Goal: Task Accomplishment & Management: Complete application form

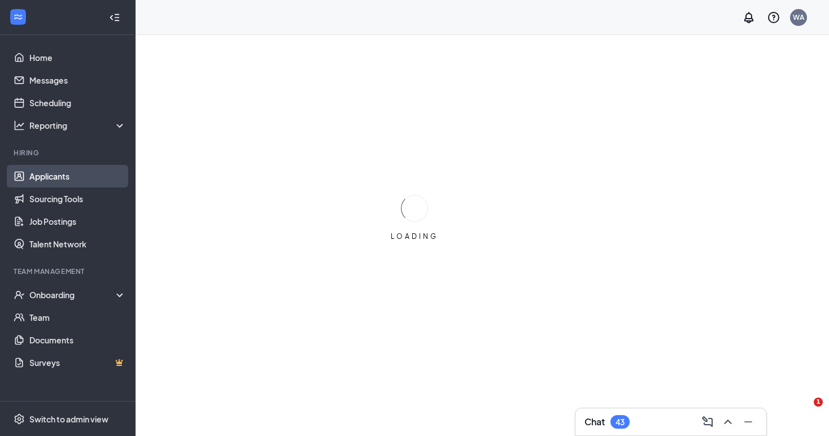
click at [90, 167] on link "Applicants" at bounding box center [77, 176] width 97 height 23
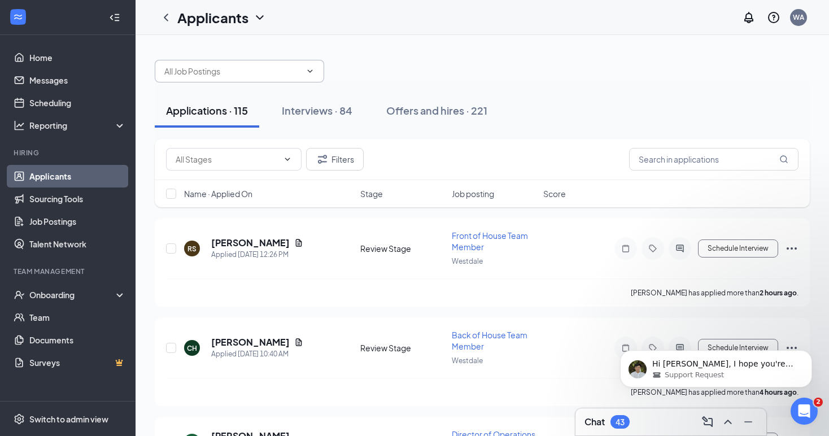
click at [235, 72] on input "text" at bounding box center [232, 71] width 137 height 12
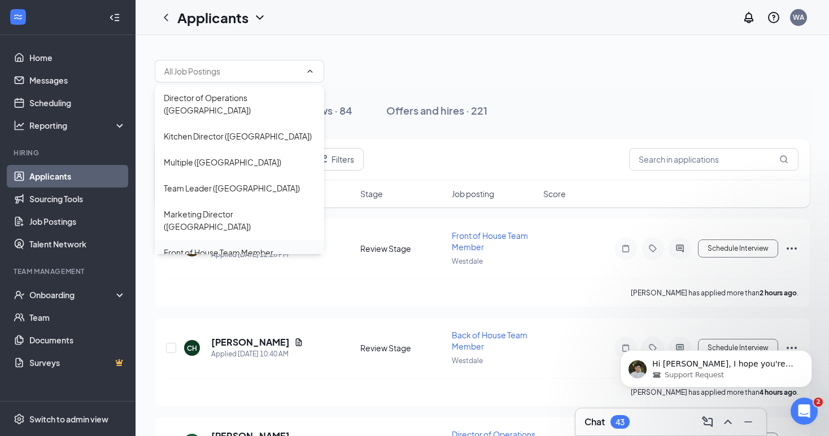
click at [230, 246] on div "Front of House Team Member ([GEOGRAPHIC_DATA])" at bounding box center [239, 258] width 151 height 25
type input "Front of House Team Member ([GEOGRAPHIC_DATA])"
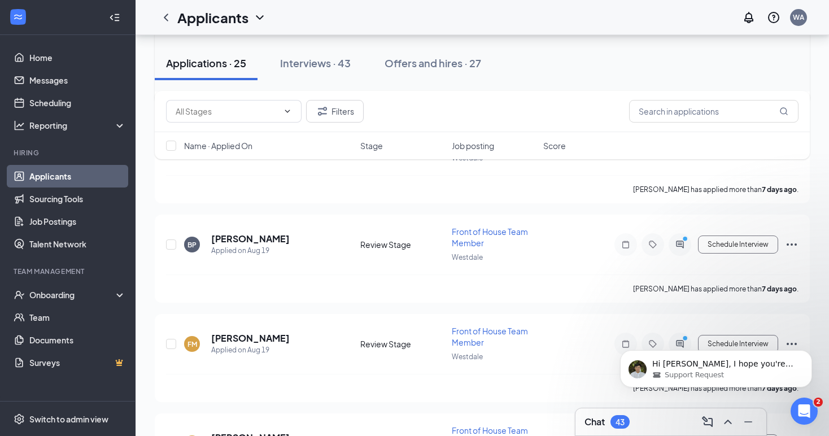
scroll to position [1023, 0]
click at [164, 21] on icon "ChevronLeft" at bounding box center [166, 18] width 14 height 14
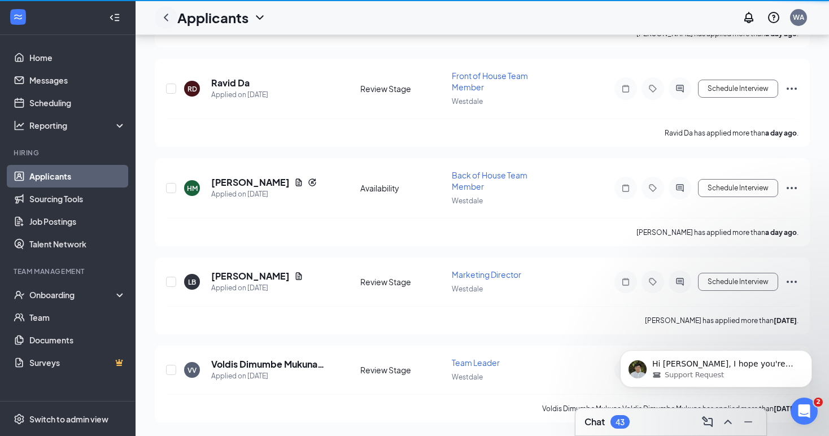
scroll to position [744, 0]
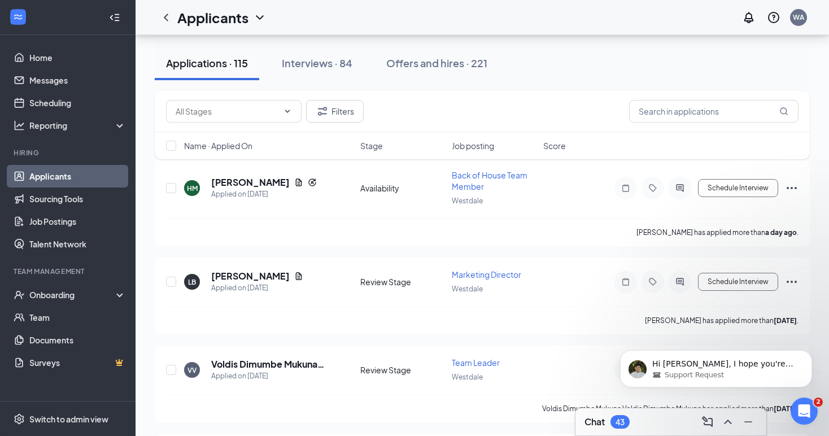
click at [237, 67] on div "Applications · 115" at bounding box center [207, 63] width 82 height 14
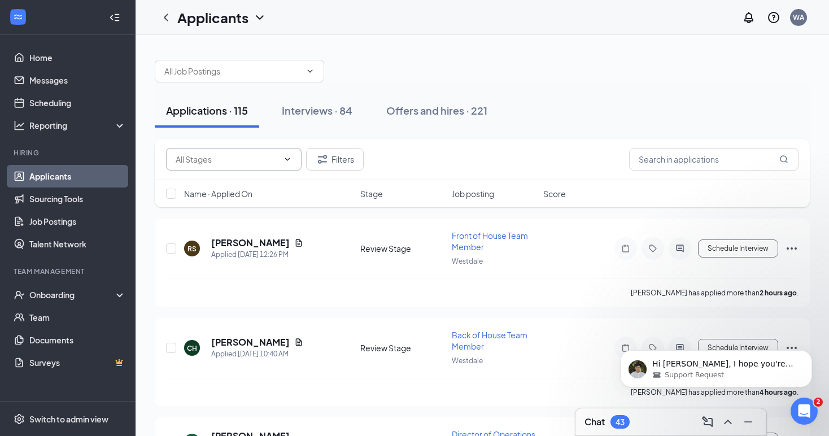
click at [257, 157] on input "text" at bounding box center [227, 159] width 103 height 12
click at [246, 76] on input "text" at bounding box center [232, 71] width 137 height 12
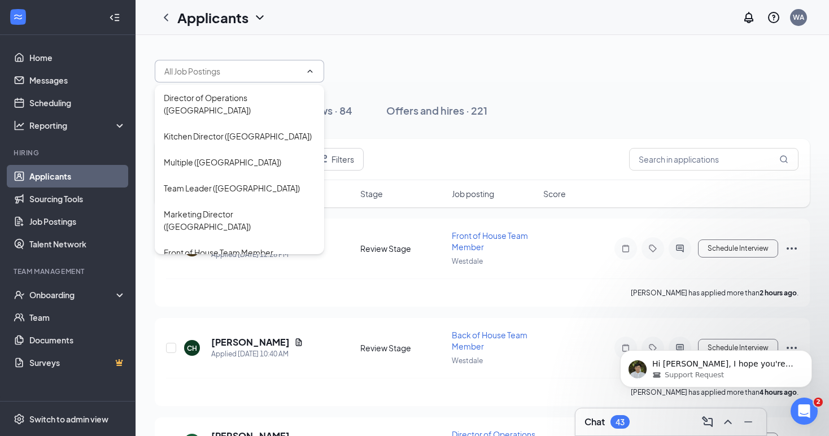
click at [250, 278] on div "Back of House Team Member ([GEOGRAPHIC_DATA])" at bounding box center [239, 297] width 169 height 38
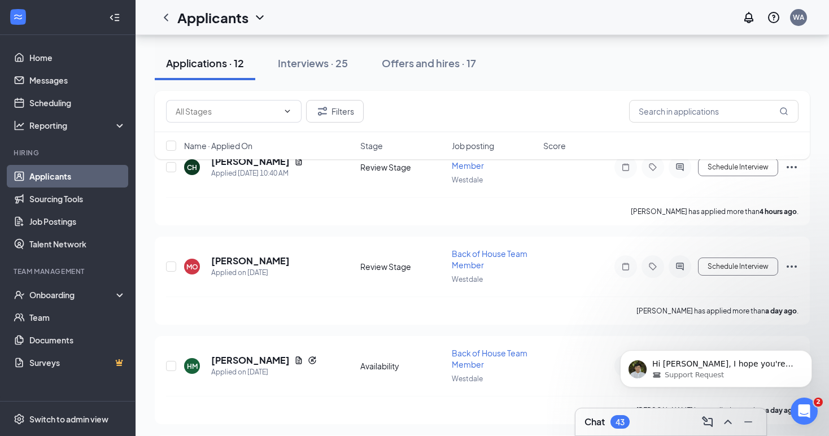
scroll to position [106, 0]
click at [794, 409] on div "Open Intercom Messenger" at bounding box center [801, 409] width 37 height 37
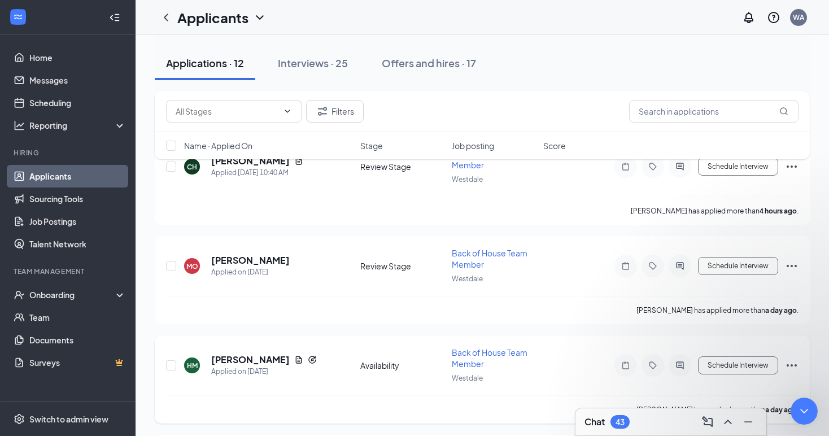
scroll to position [0, 0]
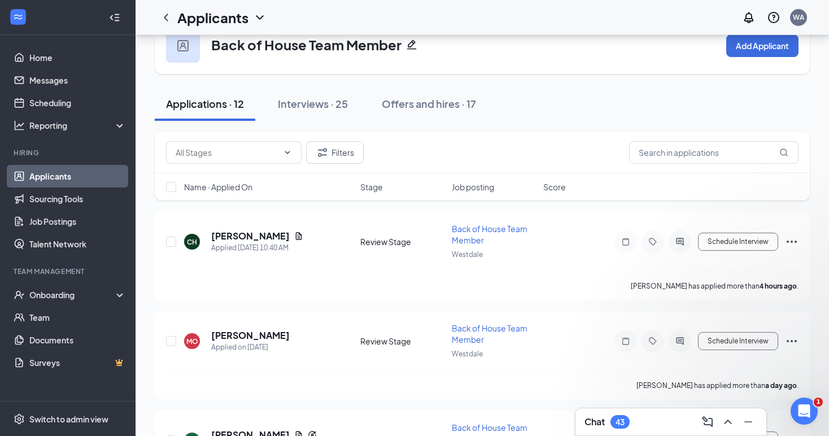
scroll to position [0, 0]
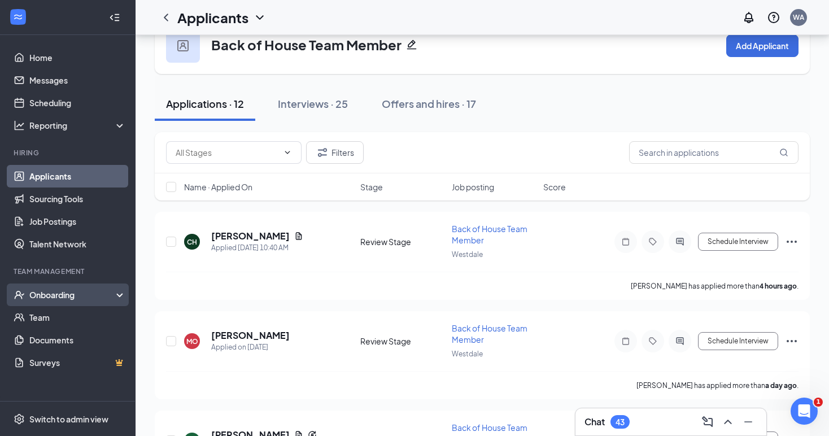
click at [61, 300] on div "Onboarding" at bounding box center [72, 294] width 87 height 11
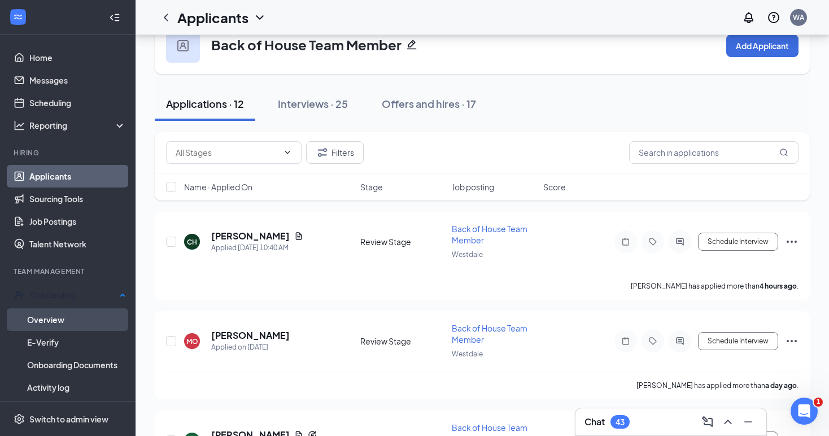
click at [64, 322] on link "Overview" at bounding box center [76, 319] width 99 height 23
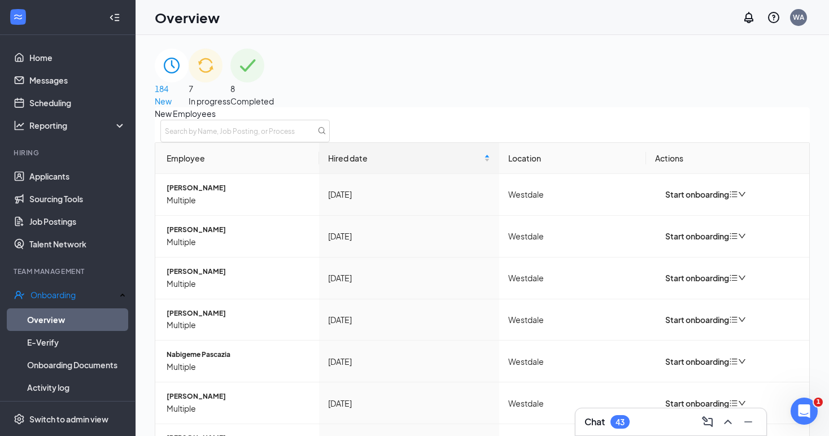
click at [230, 86] on div "7 In progress" at bounding box center [210, 78] width 42 height 59
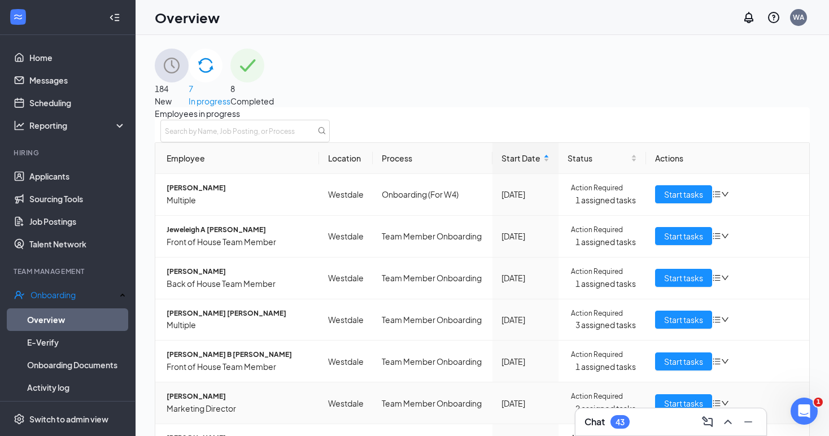
scroll to position [121, 0]
click at [678, 230] on span "Start tasks" at bounding box center [683, 236] width 39 height 12
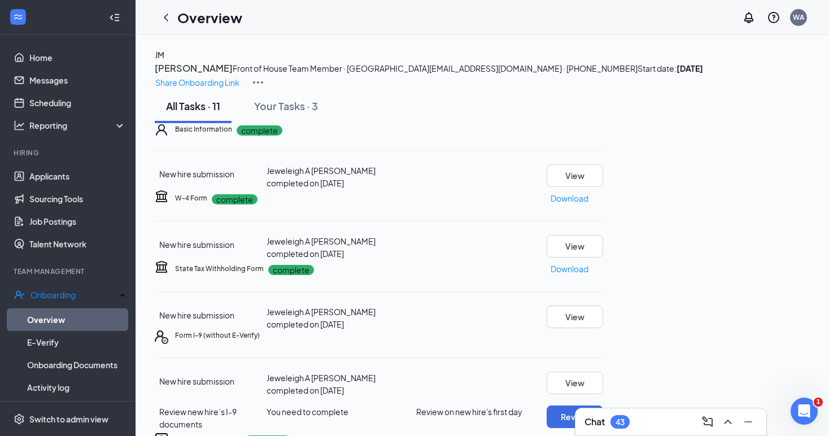
scroll to position [94, 0]
click at [304, 99] on div "Your Tasks · 3" at bounding box center [286, 106] width 64 height 14
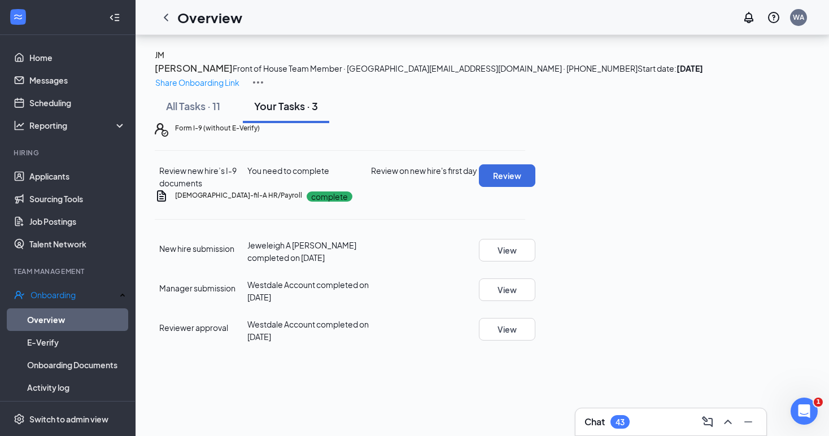
scroll to position [35, 0]
click at [535, 187] on button "Review" at bounding box center [507, 175] width 56 height 23
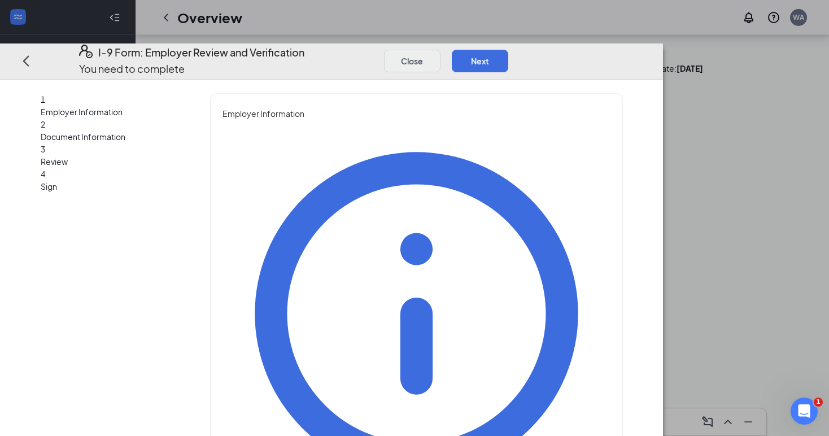
click at [440, 50] on button "Close" at bounding box center [412, 61] width 56 height 23
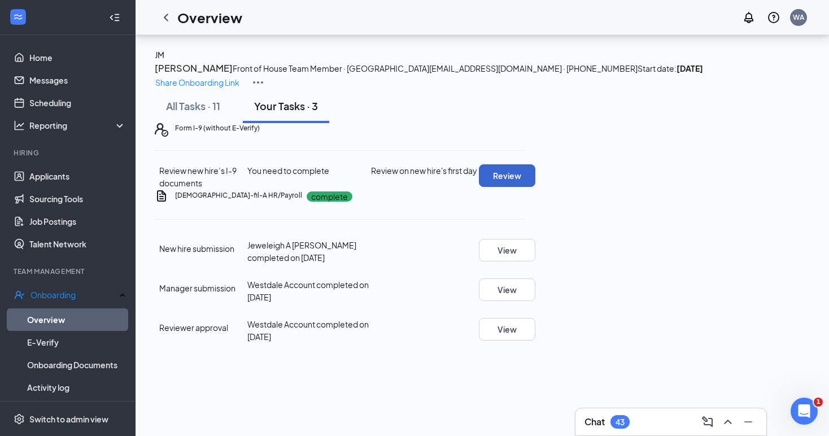
click at [535, 187] on button "Review" at bounding box center [507, 175] width 56 height 23
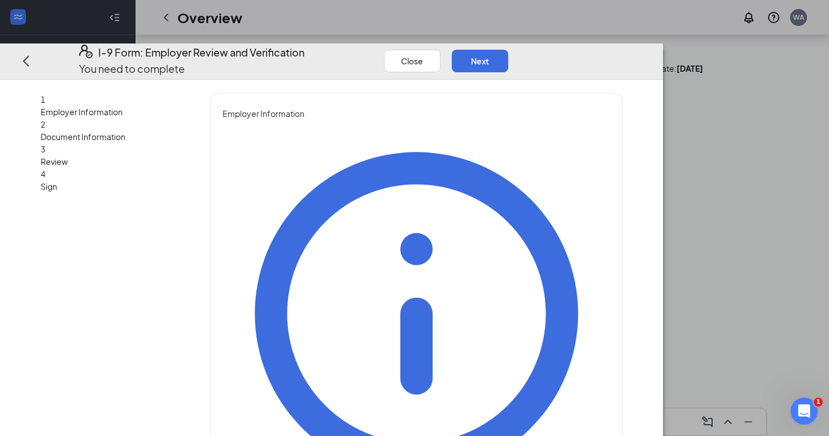
type input "[PERSON_NAME]"
type input "Executive Director"
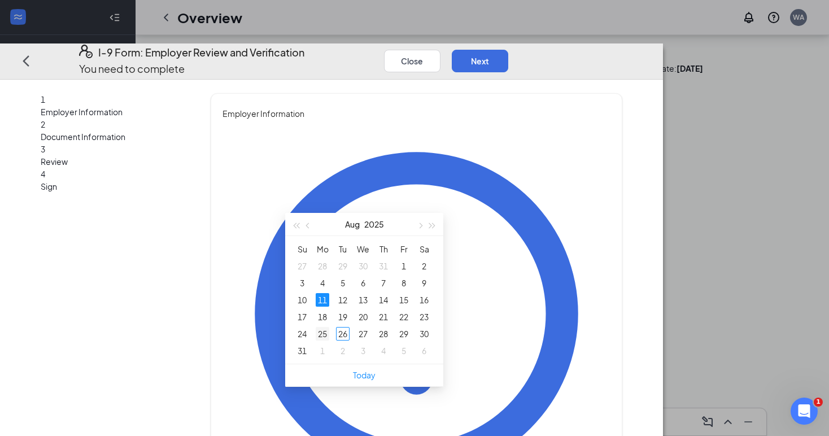
type input "[DATE]"
click at [325, 327] on div "25" at bounding box center [322, 334] width 14 height 14
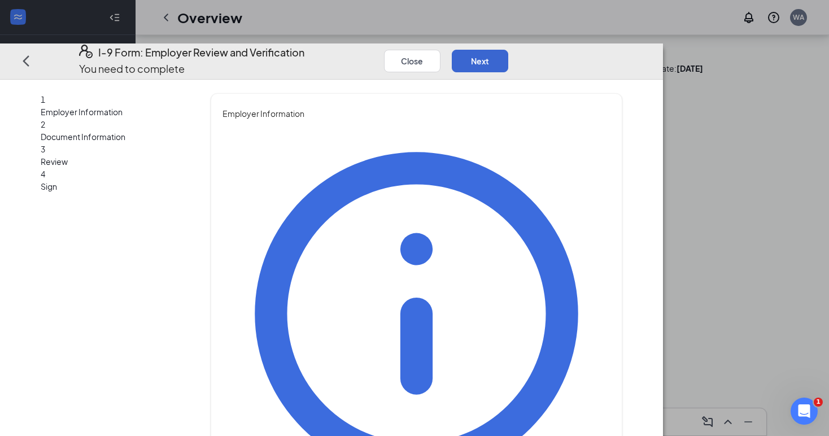
click at [508, 50] on button "Next" at bounding box center [480, 61] width 56 height 23
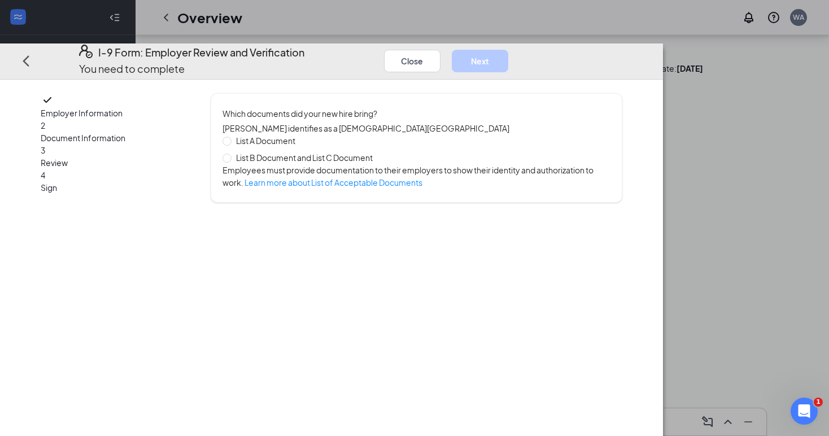
click at [313, 152] on span "List B Document and List C Document" at bounding box center [304, 157] width 146 height 12
click at [230, 154] on input "List B Document and List C Document" at bounding box center [226, 158] width 8 height 8
radio input "true"
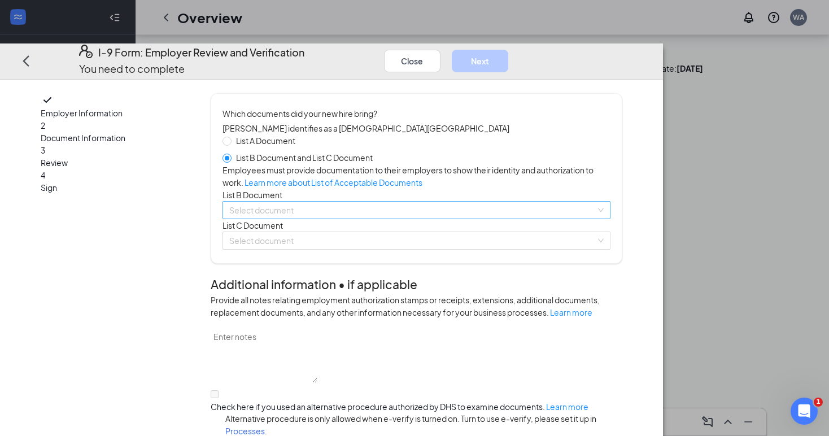
drag, startPoint x: 720, startPoint y: 432, endPoint x: 313, endPoint y: 239, distance: 450.4
click at [313, 218] on input "search" at bounding box center [412, 209] width 367 height 17
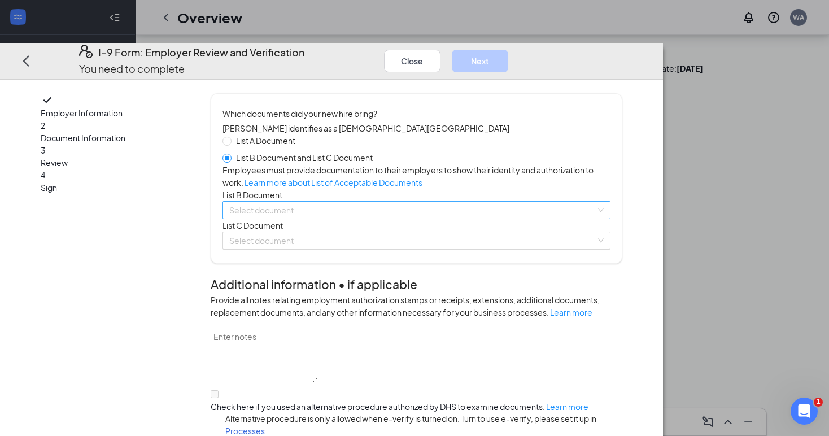
click at [384, 218] on input "search" at bounding box center [412, 209] width 367 height 17
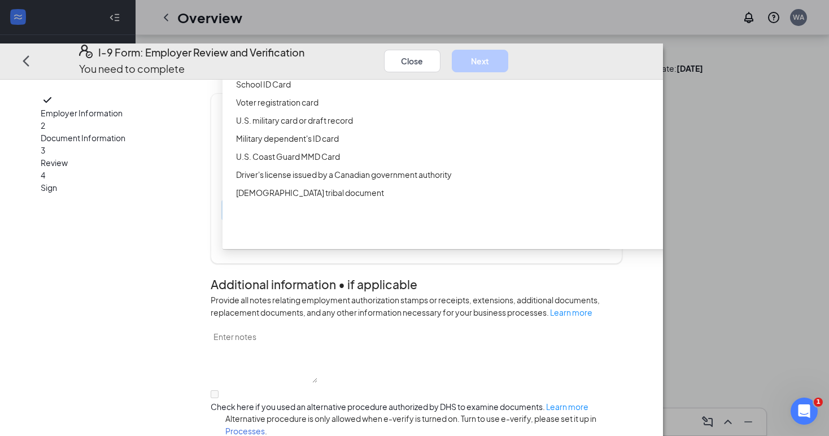
click at [346, 54] on div "Driver’s License issued by U.S State or outlying US possession" at bounding box center [454, 48] width 436 height 12
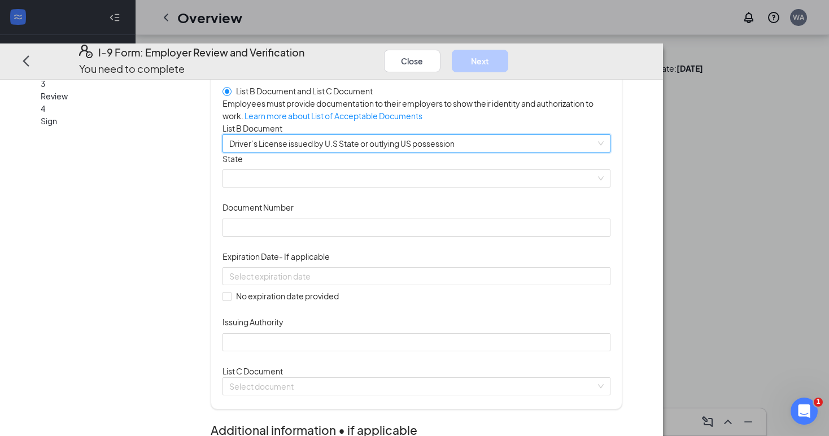
scroll to position [104, 0]
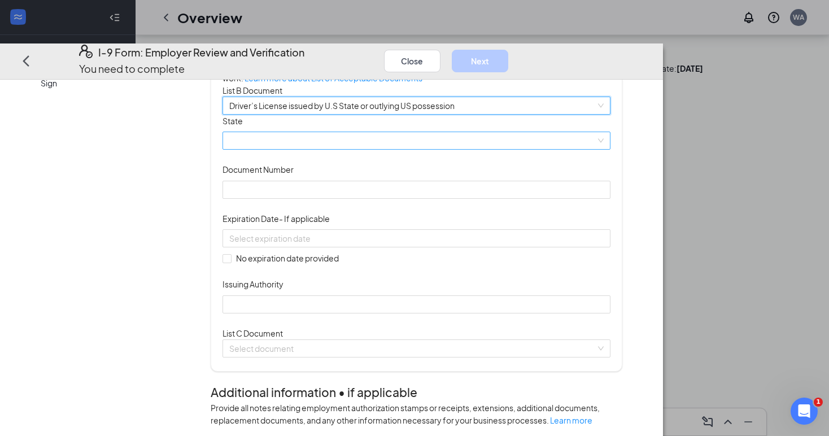
click at [383, 150] on span at bounding box center [416, 141] width 375 height 17
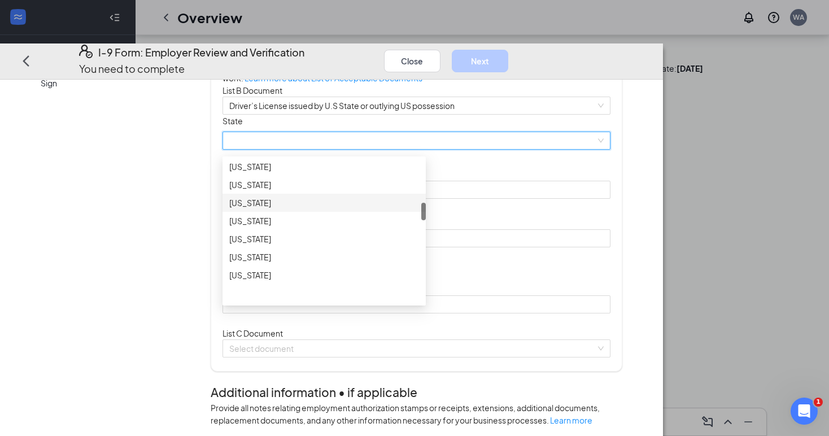
scroll to position [358, 0]
click at [365, 226] on div "[US_STATE]" at bounding box center [324, 220] width 190 height 12
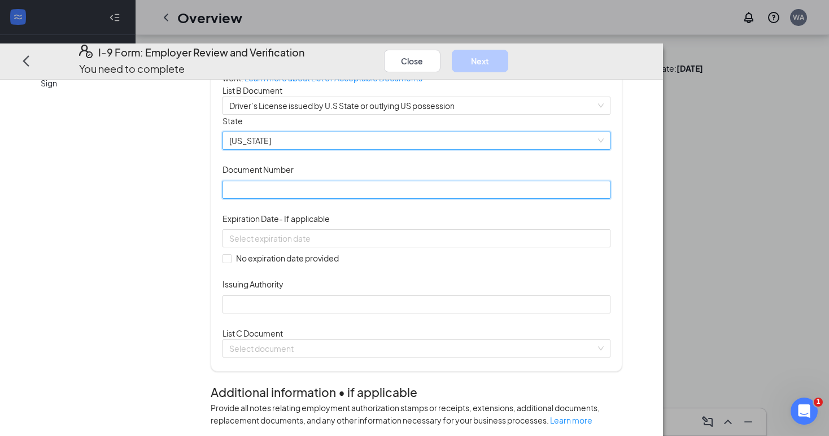
click at [390, 199] on input "Document Number" at bounding box center [416, 190] width 388 height 18
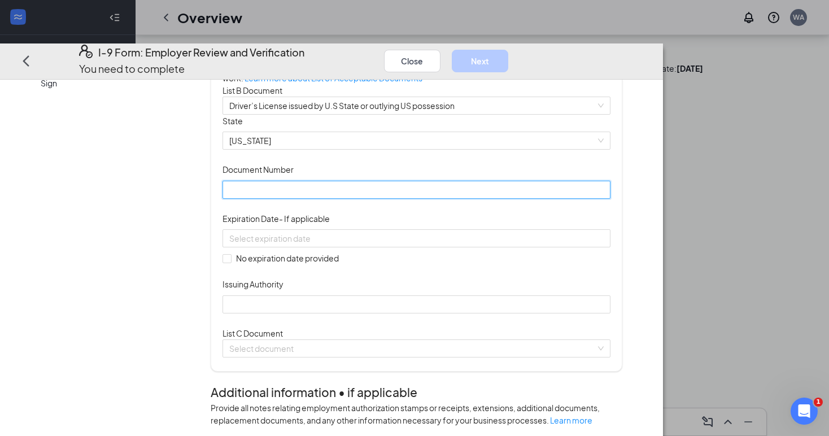
click at [397, 199] on input "Document Number" at bounding box center [416, 190] width 388 height 18
type input "767AY9450"
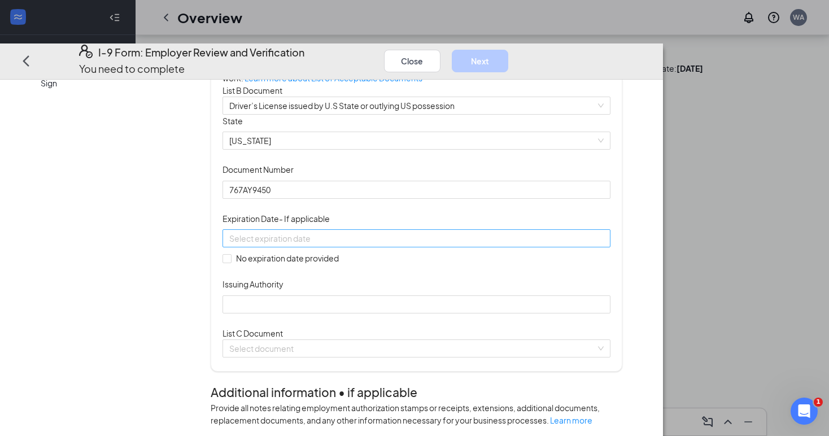
click at [481, 244] on div at bounding box center [416, 238] width 375 height 12
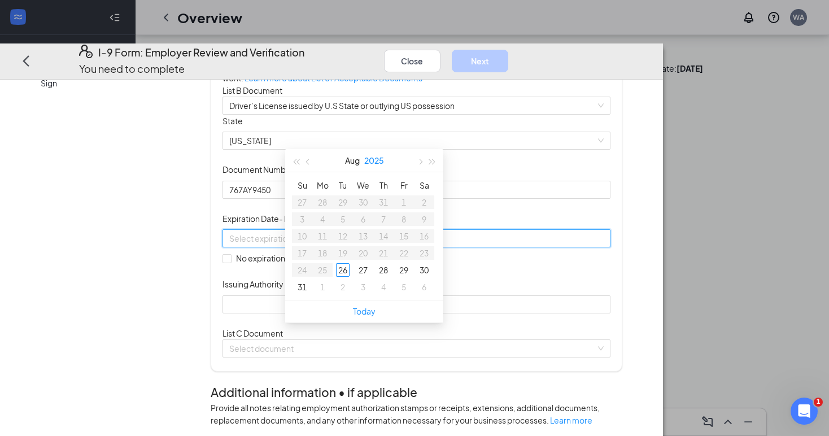
click at [375, 149] on button "2025" at bounding box center [374, 160] width 20 height 23
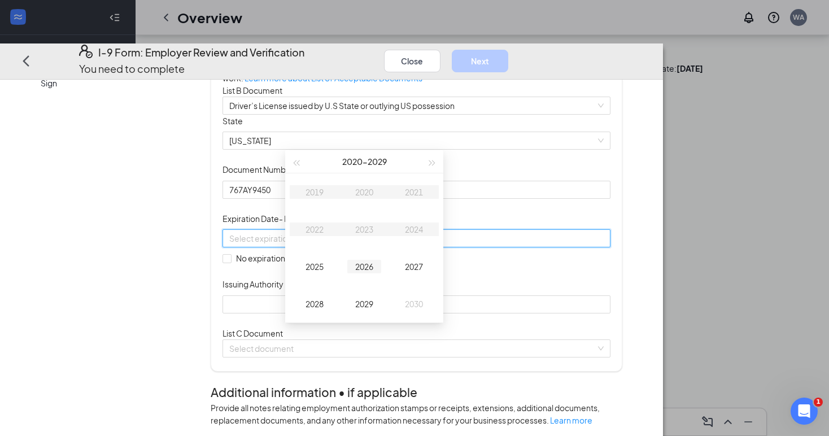
type input "[DATE]"
click at [405, 260] on div "2027" at bounding box center [414, 267] width 34 height 14
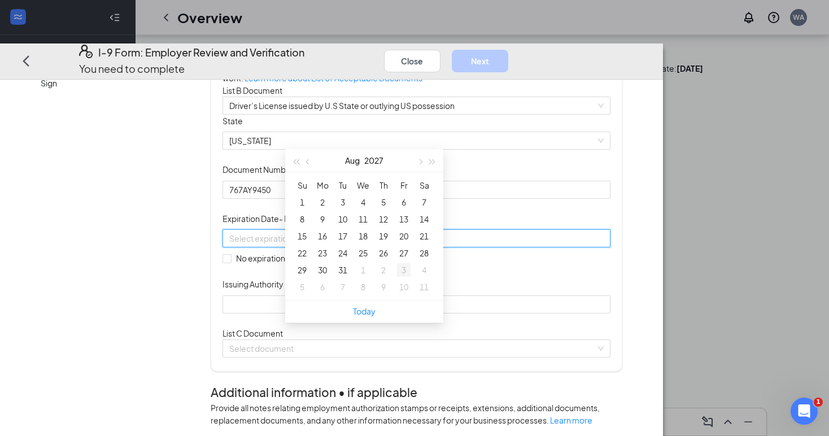
type input "09/03/2027"
type input "08/27/2027"
click at [306, 149] on button "button" at bounding box center [308, 160] width 12 height 23
type input "06/02/2027"
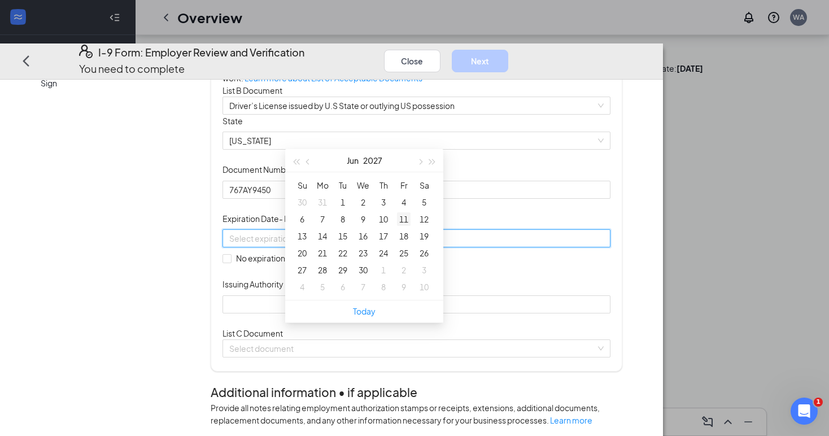
type input "06/10/2027"
type input "06/11/2027"
type input "06/10/2027"
type input "06/09/2027"
type input "[DATE]"
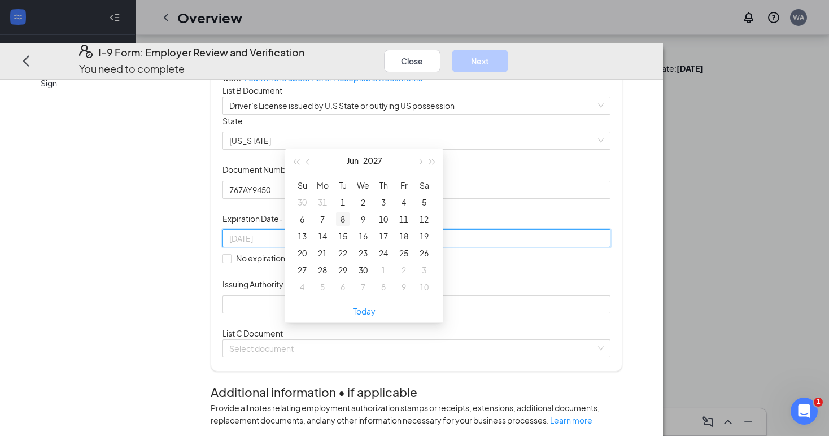
click at [348, 212] on div "8" at bounding box center [343, 219] width 14 height 14
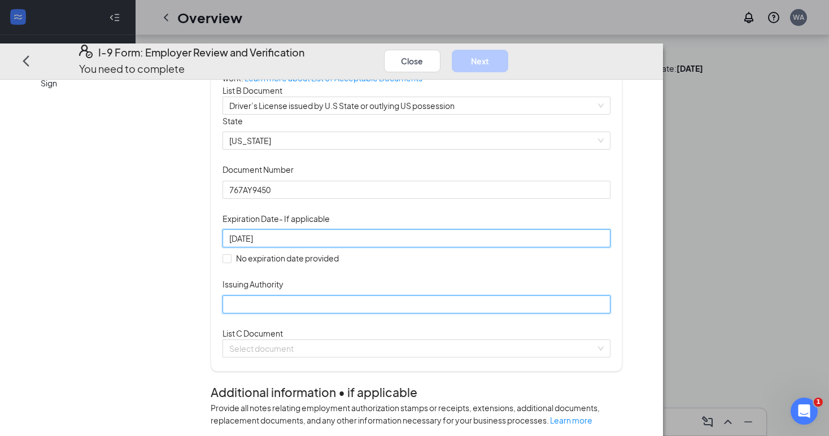
click at [353, 313] on input "Issuing Authority" at bounding box center [416, 304] width 388 height 18
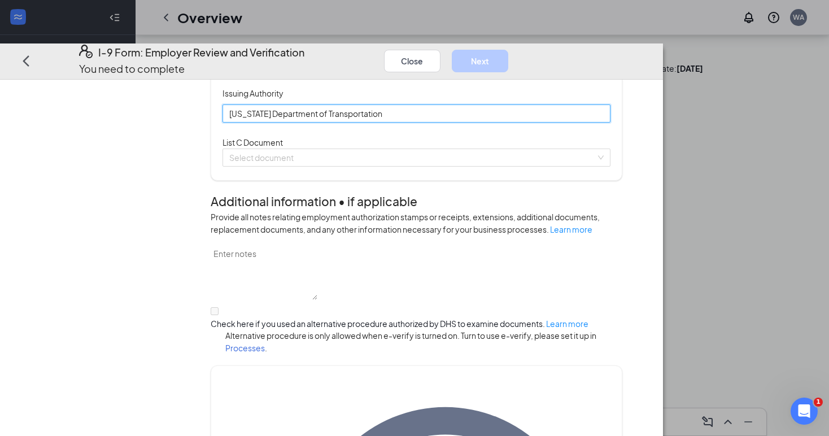
scroll to position [322, 0]
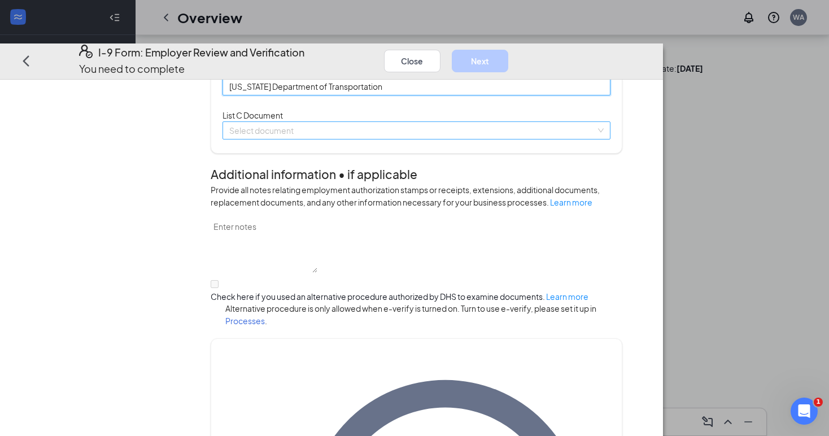
type input "[US_STATE] Department of Transportation"
click at [396, 139] on input "search" at bounding box center [412, 130] width 367 height 17
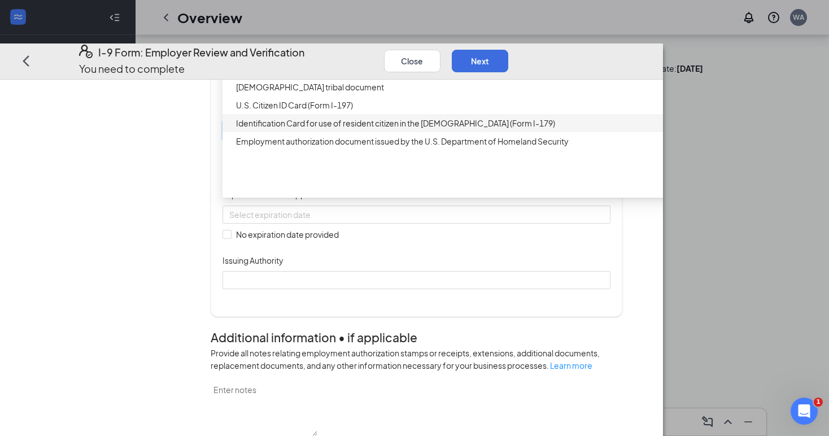
click at [574, 289] on div "Document Title Unrestricted Social Security Card Document Number Expiration Dat…" at bounding box center [416, 214] width 388 height 150
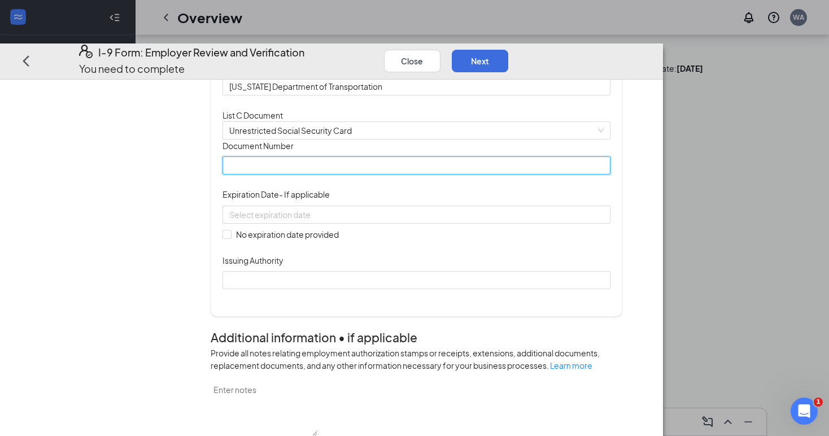
click at [409, 174] on input "Document Number" at bounding box center [416, 165] width 388 height 18
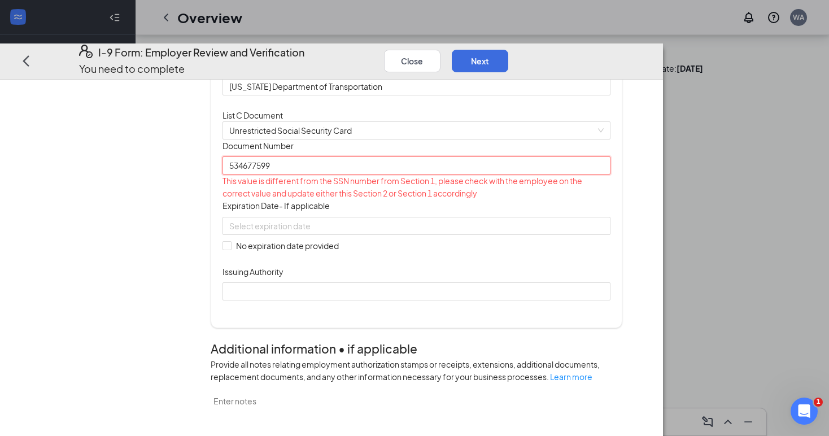
type input "534677599"
click at [575, 300] on div "Document Title Unrestricted Social Security Card Document Number 534677599 This…" at bounding box center [416, 219] width 388 height 161
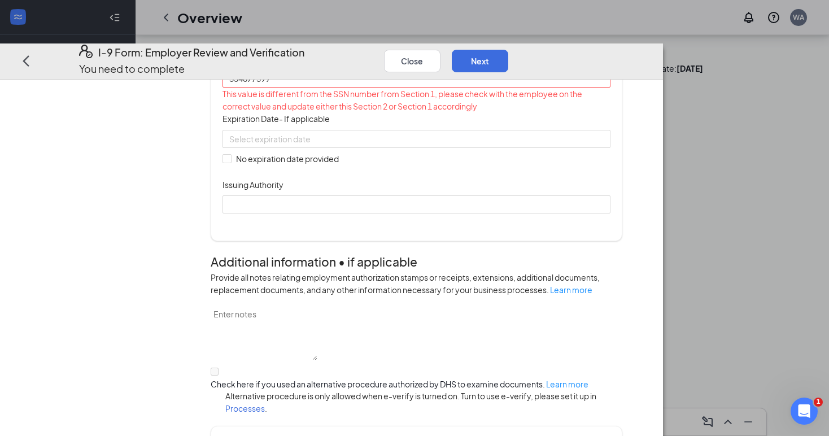
scroll to position [426, 0]
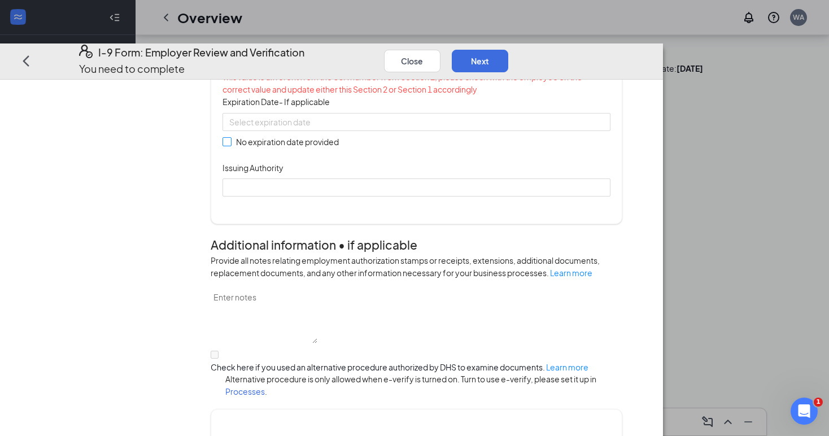
click at [230, 146] on input "No expiration date provided" at bounding box center [226, 142] width 8 height 8
checkbox input "true"
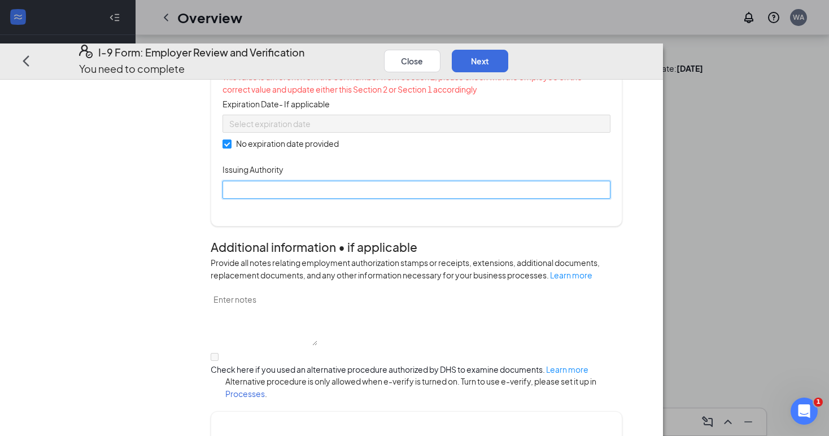
click at [327, 199] on input "Issuing Authority" at bounding box center [416, 190] width 388 height 18
type input "Social Security Administration"
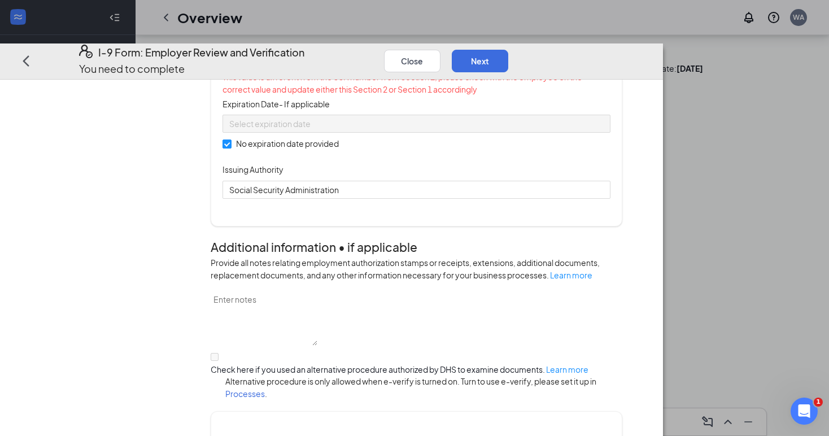
drag, startPoint x: 327, startPoint y: 330, endPoint x: 495, endPoint y: 366, distance: 171.4
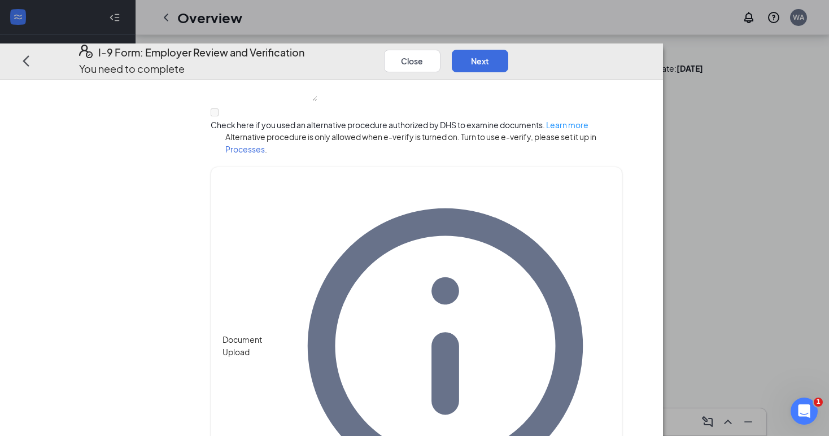
scroll to position [669, 0]
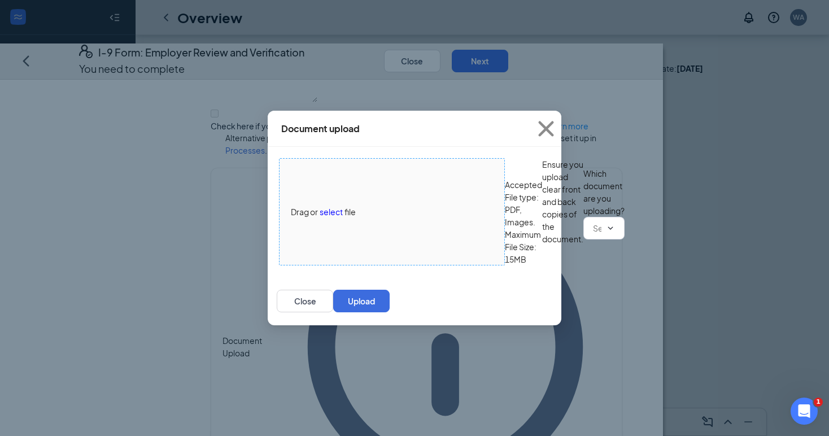
click at [331, 205] on span "select" at bounding box center [330, 211] width 23 height 12
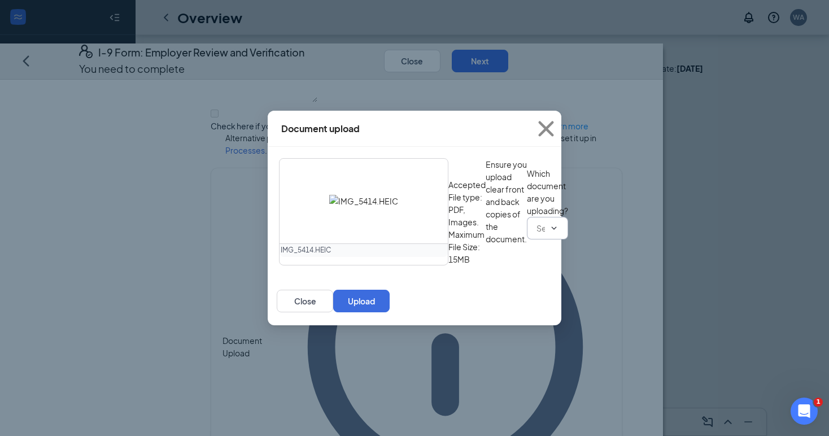
click at [536, 234] on input "text" at bounding box center [540, 228] width 8 height 12
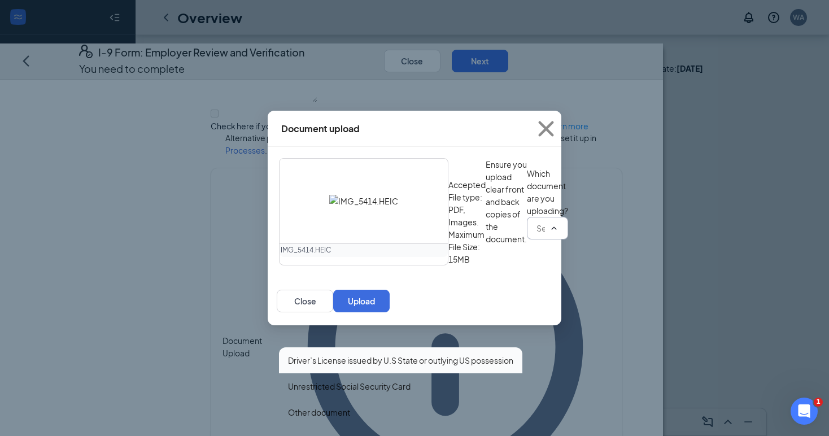
click at [375, 354] on div "Driver’s License issued by U.S State or outlying US possession" at bounding box center [400, 360] width 225 height 12
type input "Driver’s License issued by U.S State or outlying US possession"
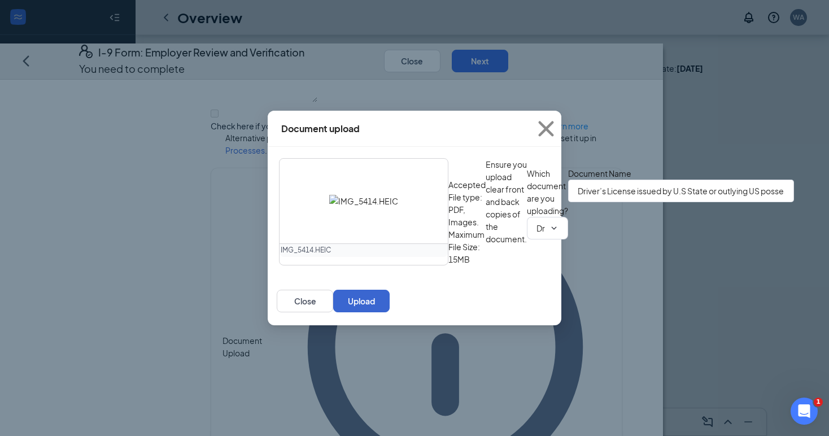
click at [389, 312] on button "Upload" at bounding box center [361, 301] width 56 height 23
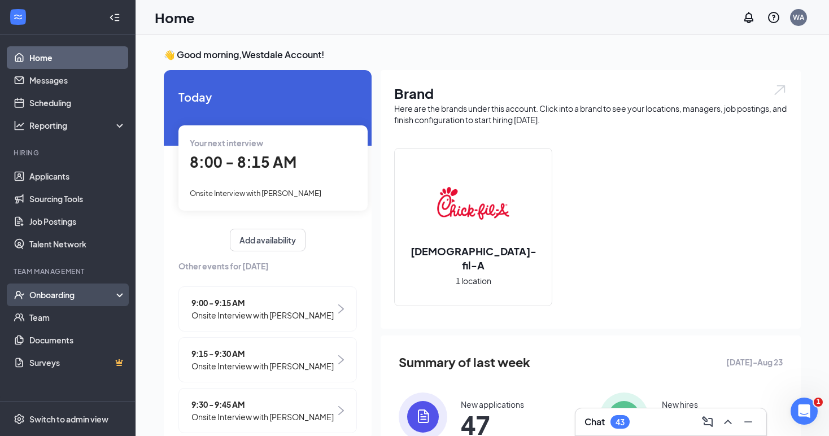
click at [62, 295] on div "Onboarding" at bounding box center [72, 294] width 87 height 11
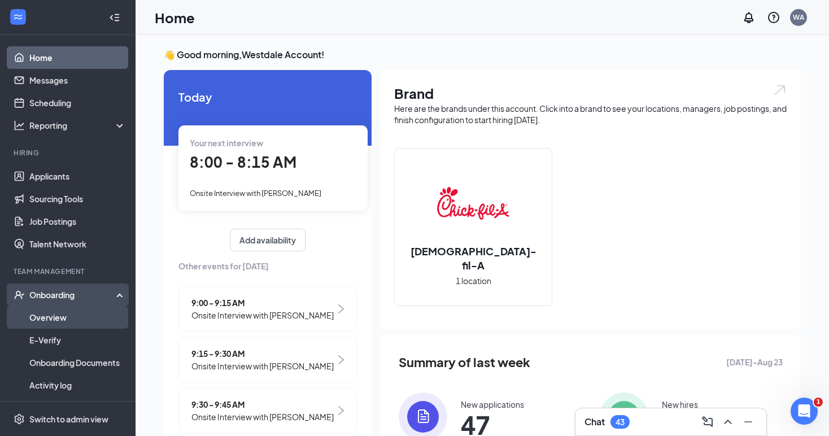
click at [68, 316] on link "Overview" at bounding box center [77, 317] width 97 height 23
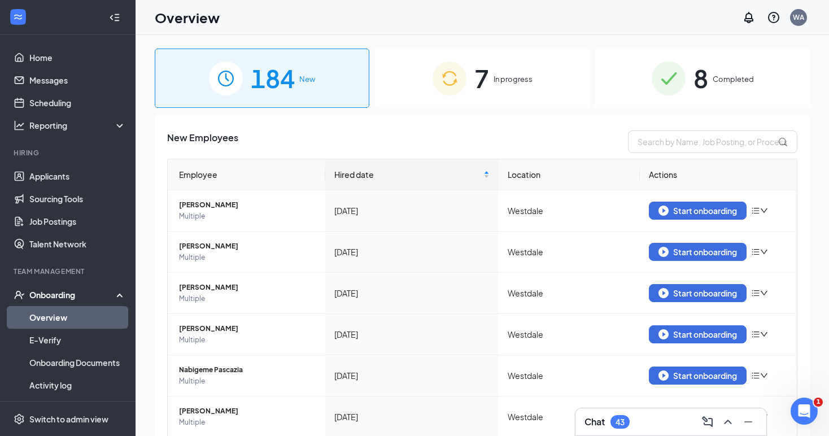
click at [518, 74] on span "In progress" at bounding box center [512, 78] width 39 height 11
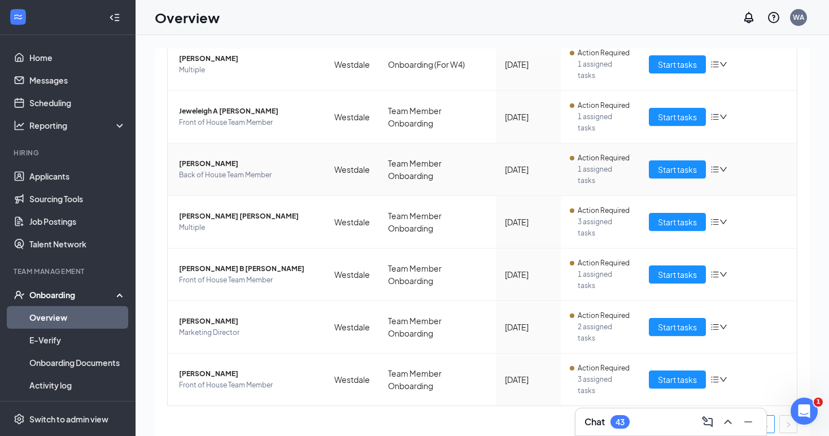
scroll to position [173, 0]
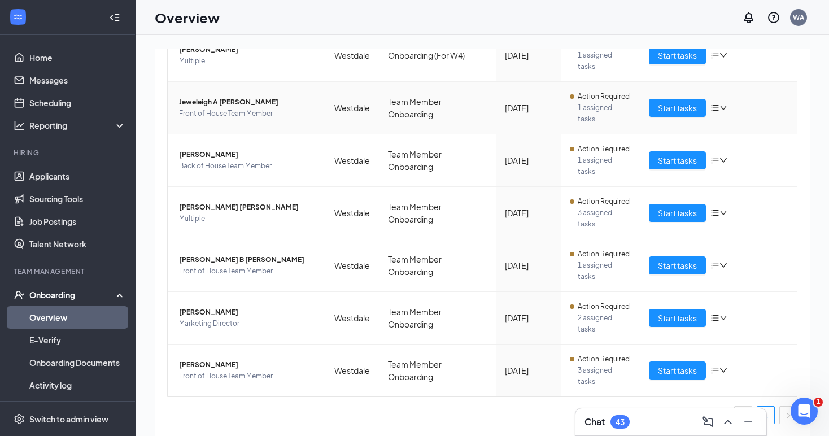
click at [223, 104] on span "Jeweleigh A [PERSON_NAME]" at bounding box center [247, 102] width 137 height 11
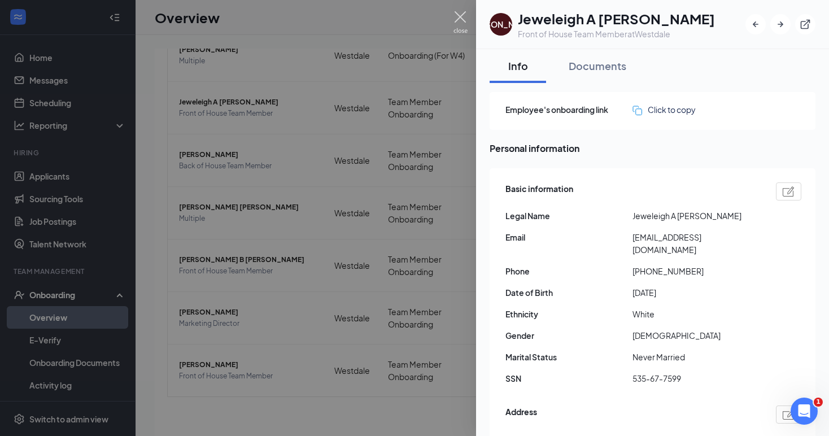
click at [459, 20] on img at bounding box center [460, 22] width 14 height 22
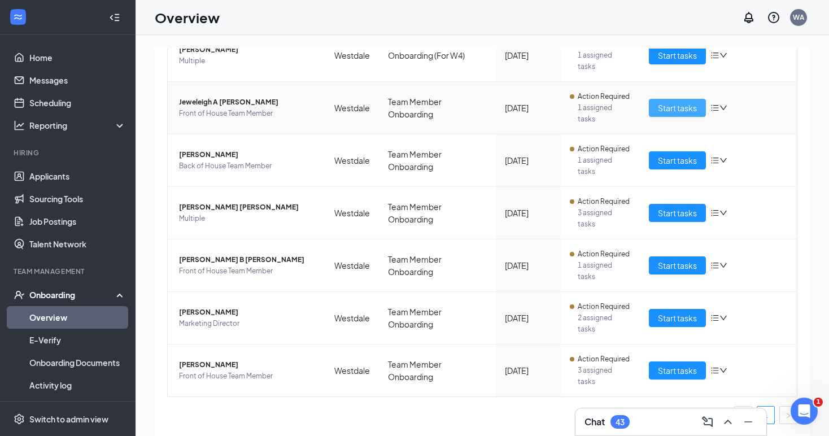
click at [681, 107] on span "Start tasks" at bounding box center [677, 108] width 39 height 12
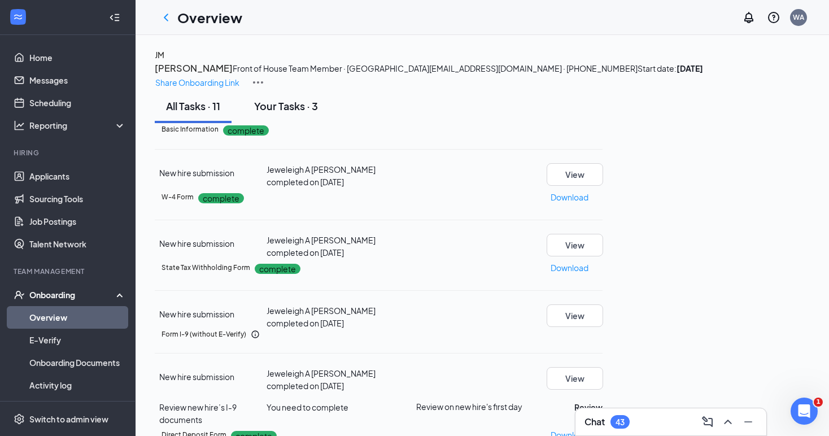
click at [303, 113] on div "Your Tasks · 3" at bounding box center [286, 106] width 64 height 14
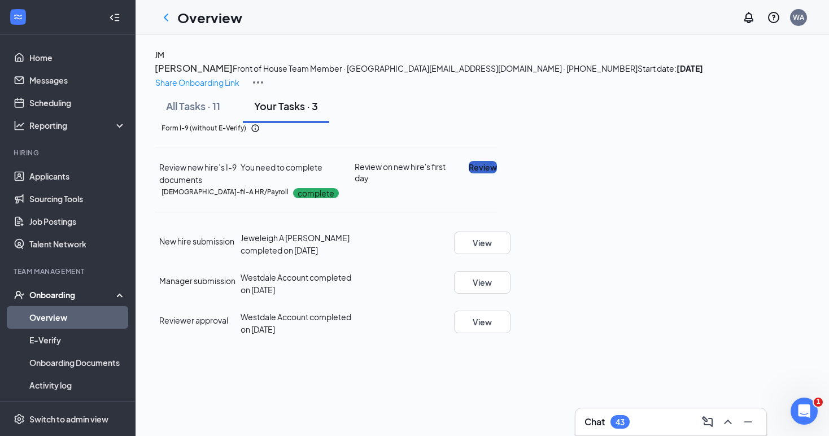
click at [497, 173] on button "Review" at bounding box center [482, 167] width 28 height 12
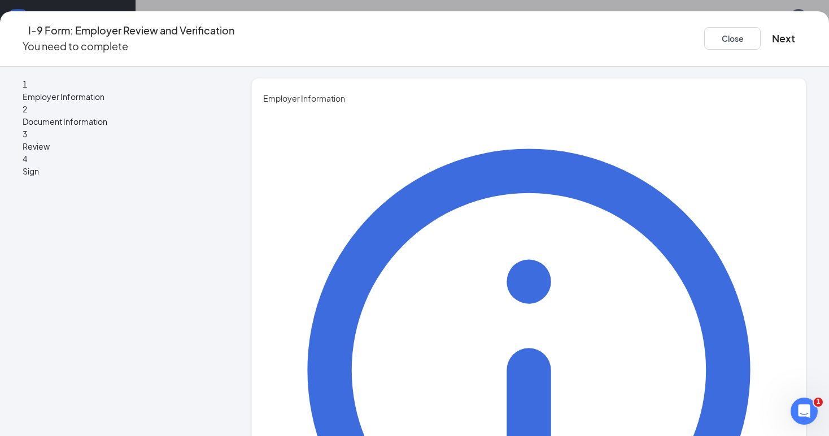
type input "[PERSON_NAME]"
type input "E"
type input "Executive Director"
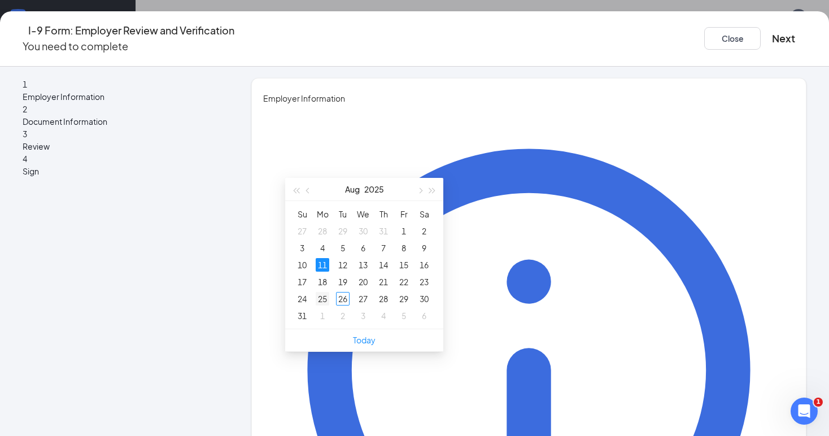
type input "[DATE]"
click at [323, 301] on div "25" at bounding box center [322, 299] width 14 height 14
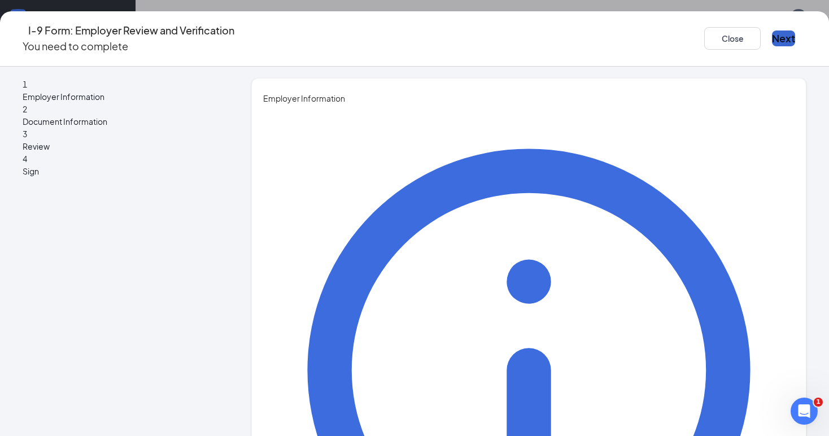
click at [772, 33] on button "Next" at bounding box center [783, 38] width 23 height 16
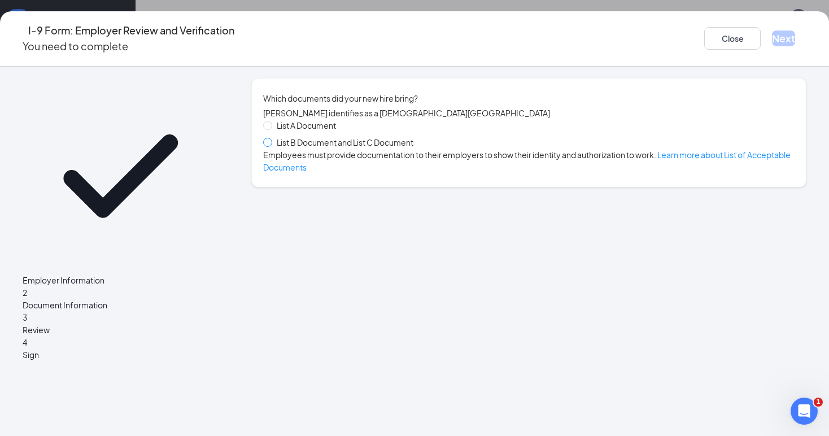
click at [272, 147] on span at bounding box center [267, 142] width 9 height 9
click at [271, 146] on input "List B Document and List C Document" at bounding box center [267, 142] width 8 height 8
radio input "true"
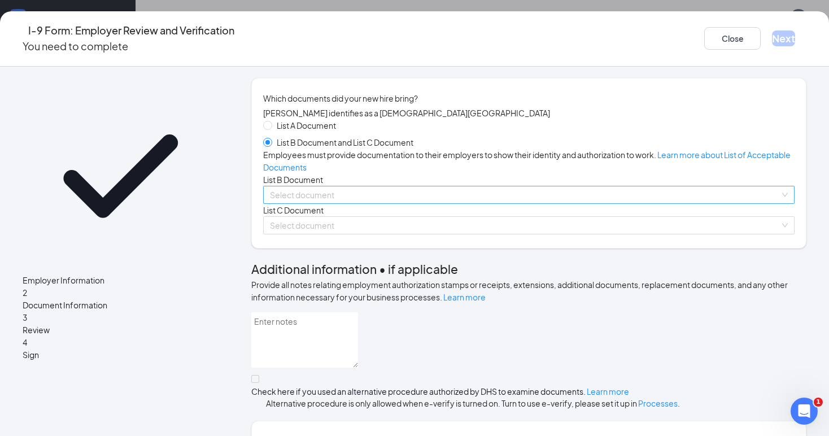
click at [388, 203] on input "search" at bounding box center [525, 194] width 510 height 17
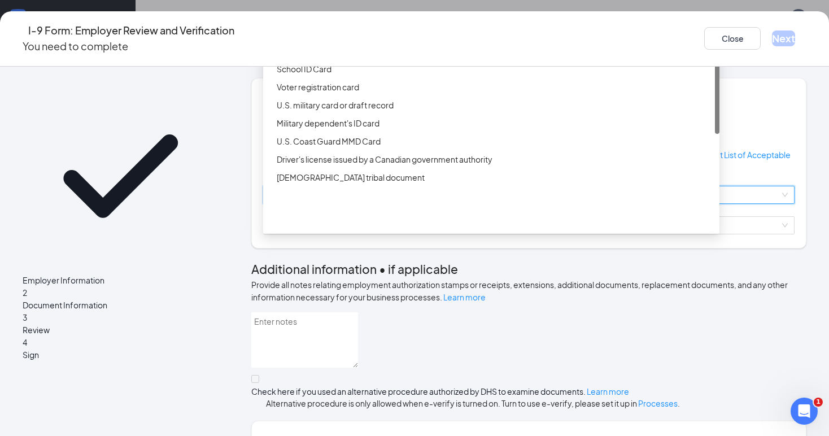
click at [363, 39] on div "Driver’s License issued by U.S State or outlying US possession" at bounding box center [495, 33] width 436 height 12
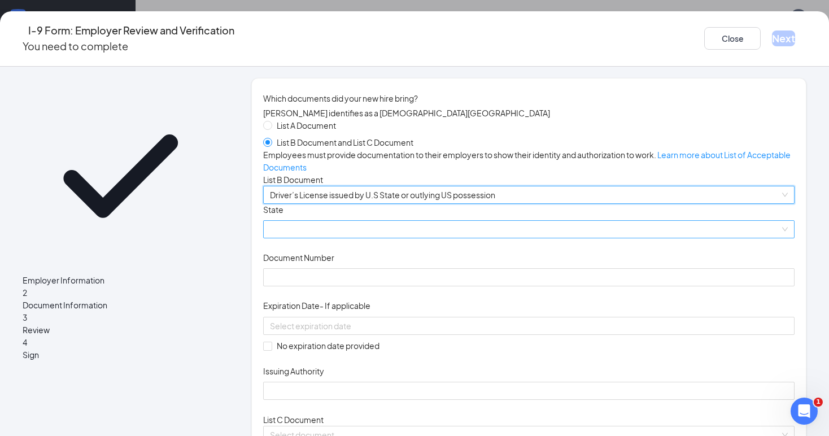
click at [345, 238] on span at bounding box center [529, 229] width 518 height 17
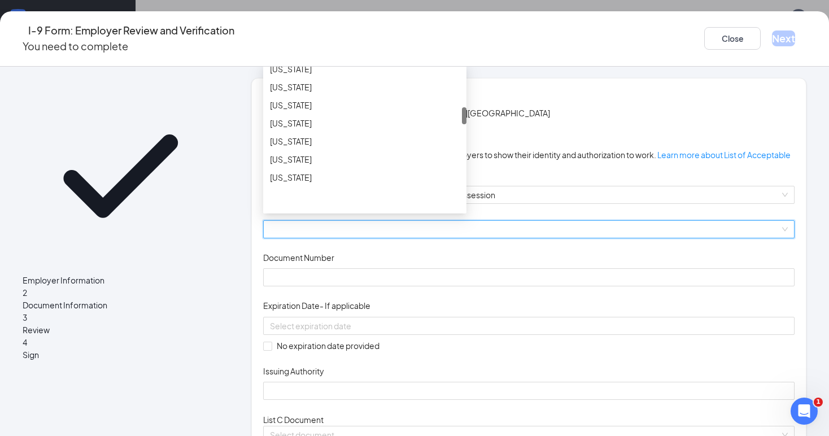
scroll to position [341, 0]
click at [323, 150] on div "[US_STATE]" at bounding box center [365, 144] width 190 height 12
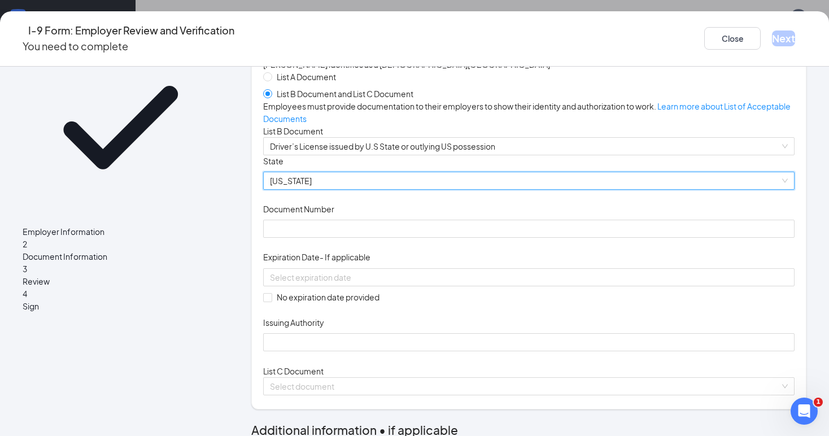
scroll to position [79, 0]
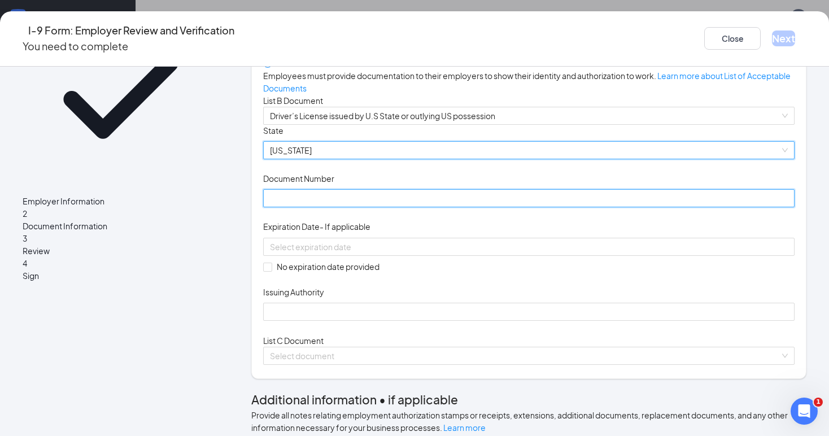
click at [374, 207] on input "Document Number" at bounding box center [528, 198] width 531 height 18
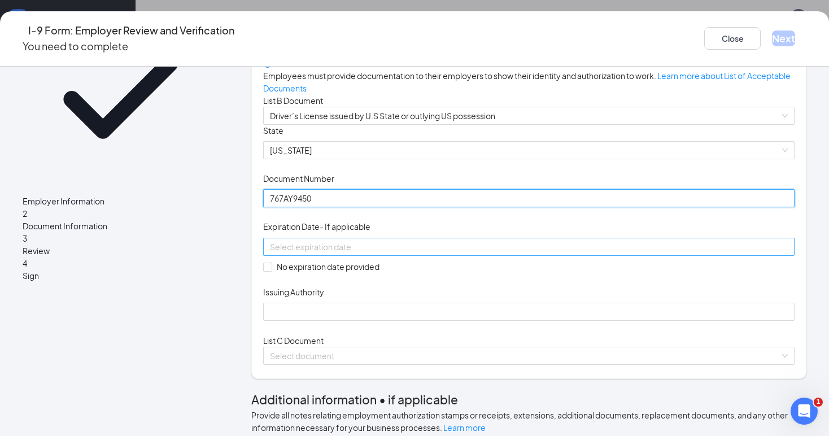
type input "767AY9450"
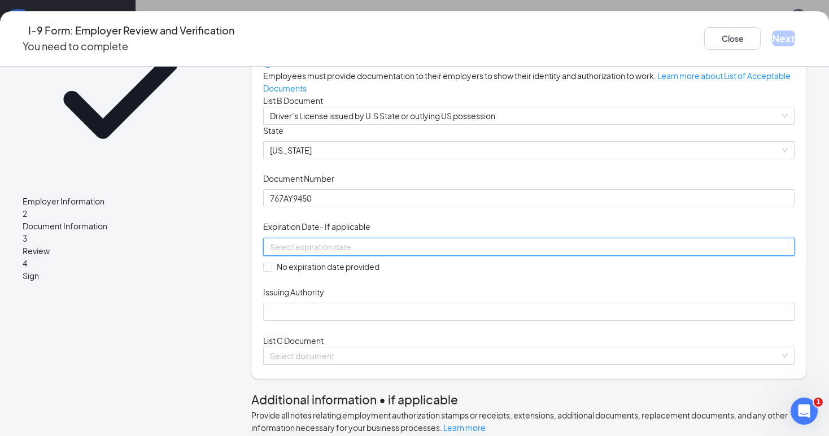
click at [423, 253] on input at bounding box center [527, 246] width 515 height 12
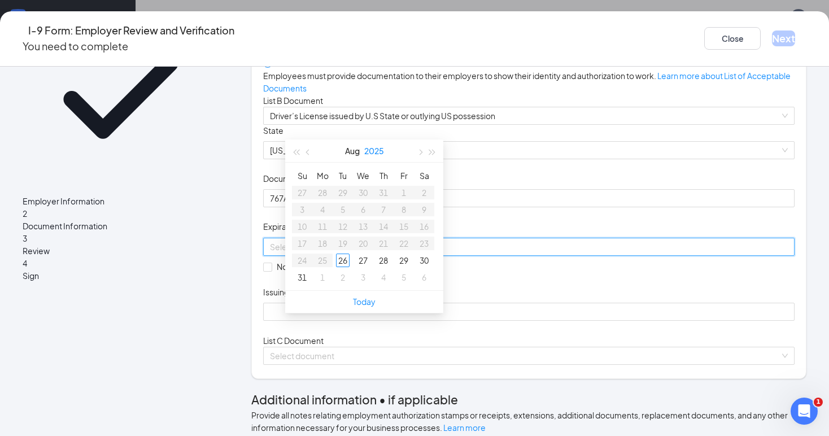
click at [371, 151] on button "2025" at bounding box center [374, 150] width 20 height 23
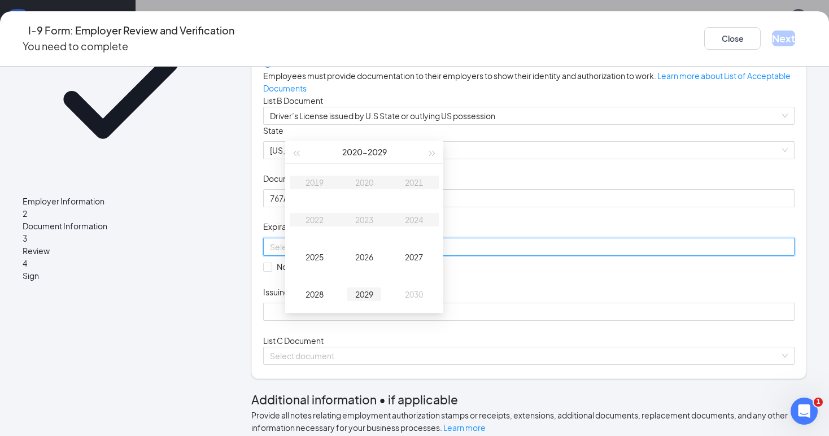
type input "[DATE]"
click at [418, 260] on div "2027" at bounding box center [414, 257] width 34 height 14
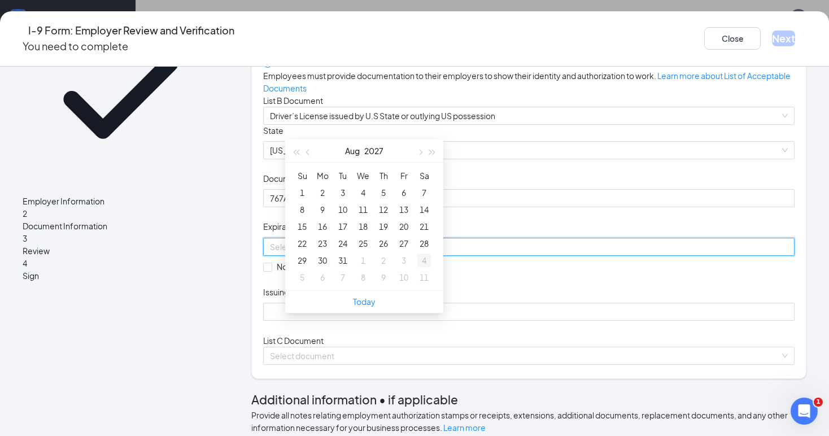
type input "[DATE]"
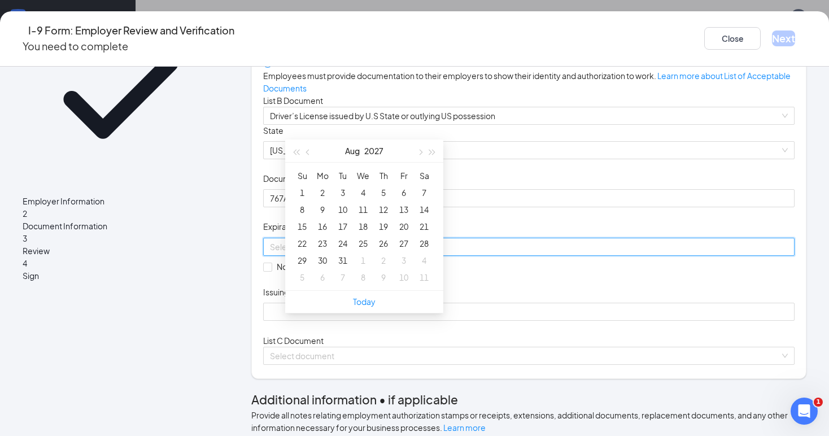
type input "[DATE]"
click at [309, 154] on span "button" at bounding box center [309, 153] width 6 height 6
type input "[DATE]"
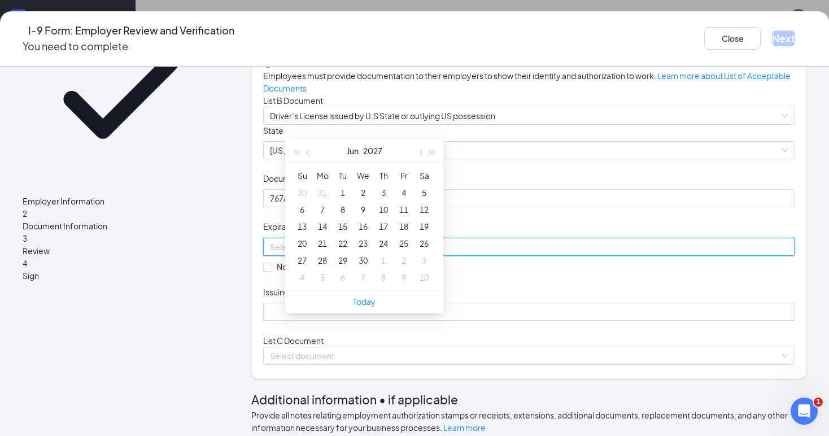
type input "[DATE]"
click at [344, 209] on div "8" at bounding box center [343, 210] width 14 height 14
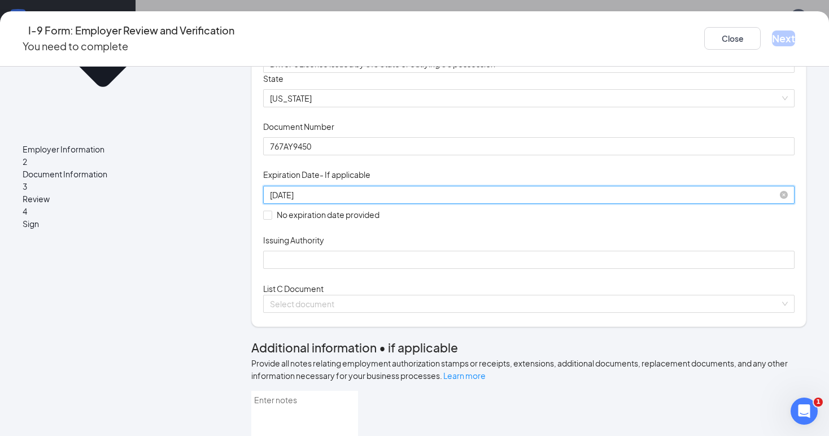
scroll to position [161, 0]
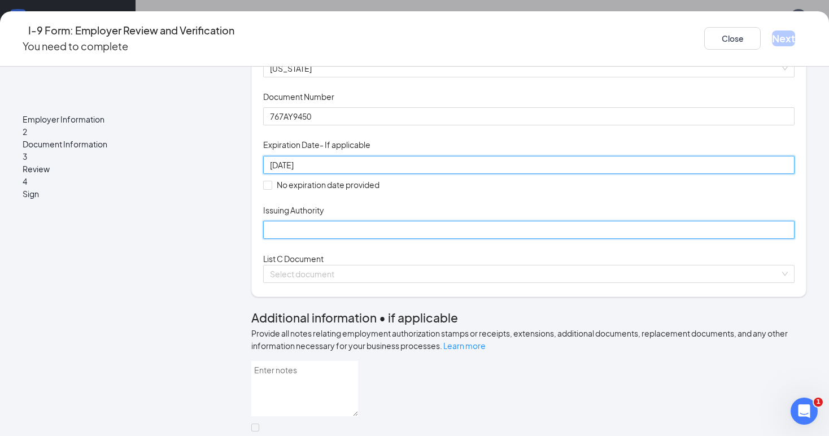
click at [334, 239] on input "Issuing Authority" at bounding box center [528, 230] width 531 height 18
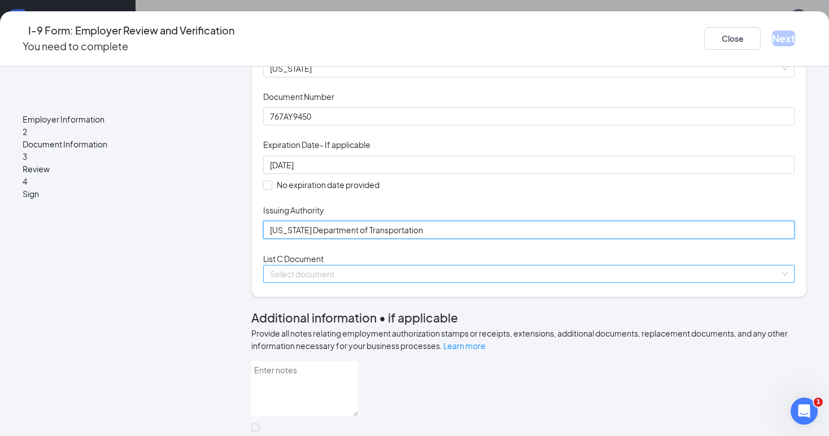
type input "[US_STATE] Department of Transportation"
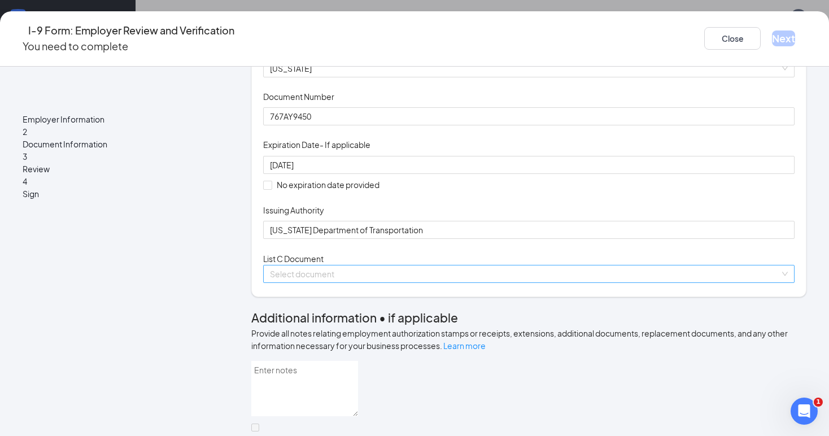
click at [367, 282] on input "search" at bounding box center [525, 273] width 510 height 17
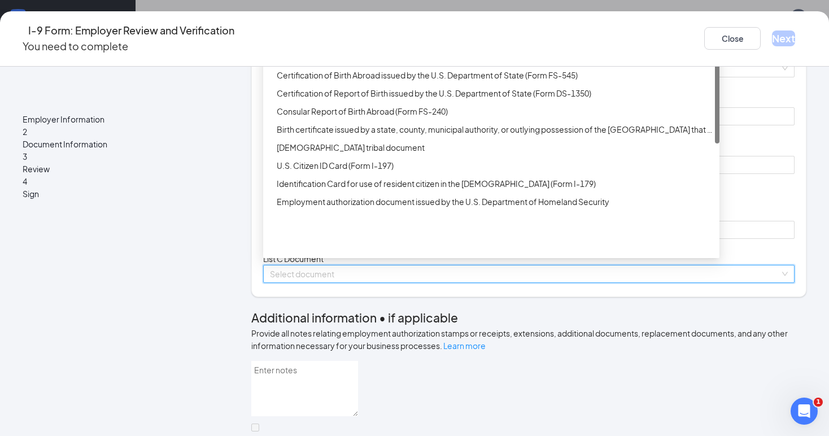
click at [395, 63] on div "Unrestricted Social Security Card" at bounding box center [495, 57] width 436 height 12
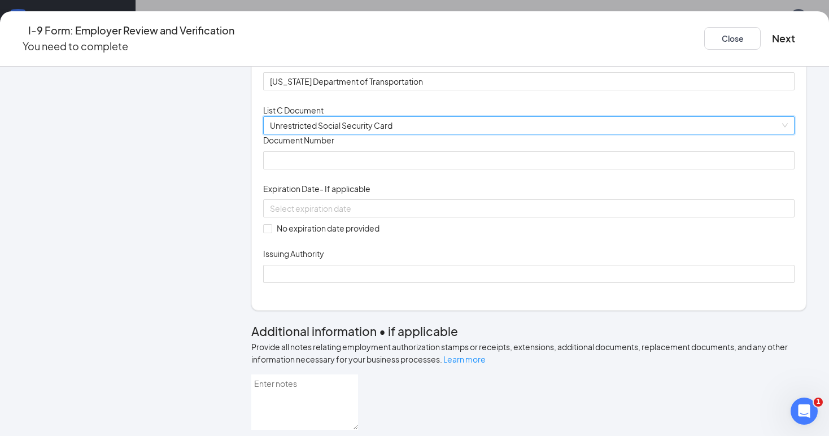
scroll to position [318, 0]
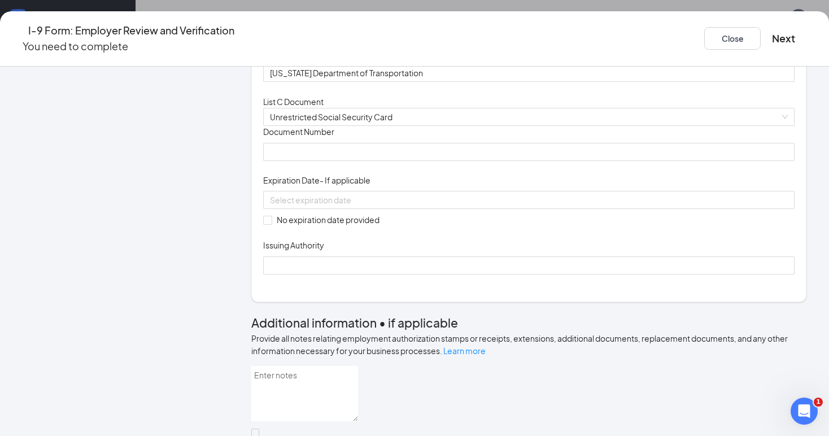
click at [523, 274] on div "Document Title Unrestricted Social Security Card Document Number Expiration Dat…" at bounding box center [528, 200] width 531 height 148
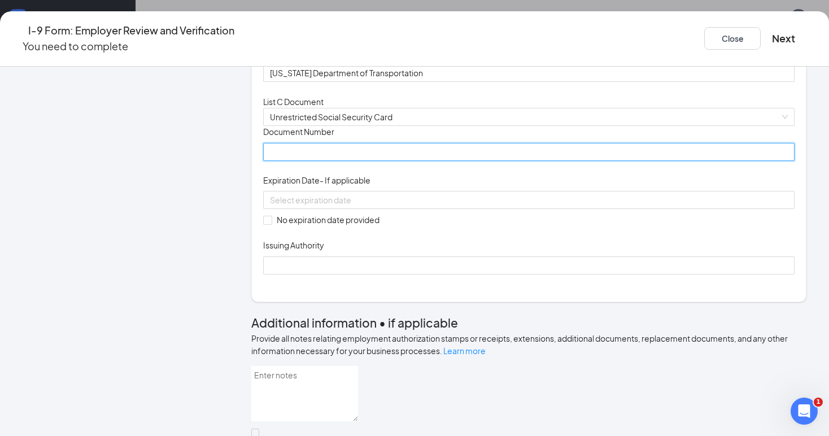
click at [378, 161] on input "Document Number" at bounding box center [528, 152] width 531 height 18
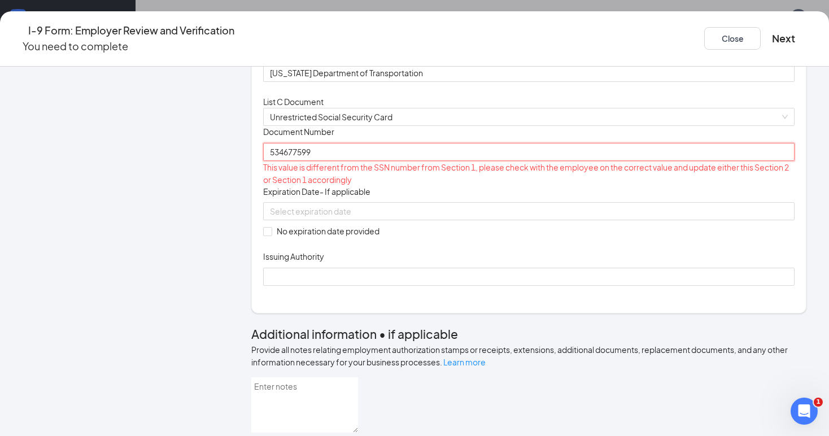
type input "534677599"
click at [555, 285] on div "Document Title Unrestricted Social Security Card Document Number 534677599 This…" at bounding box center [528, 205] width 531 height 159
click at [296, 237] on span "No expiration date provided" at bounding box center [328, 231] width 112 height 12
click at [271, 235] on input "No expiration date provided" at bounding box center [267, 231] width 8 height 8
checkbox input "true"
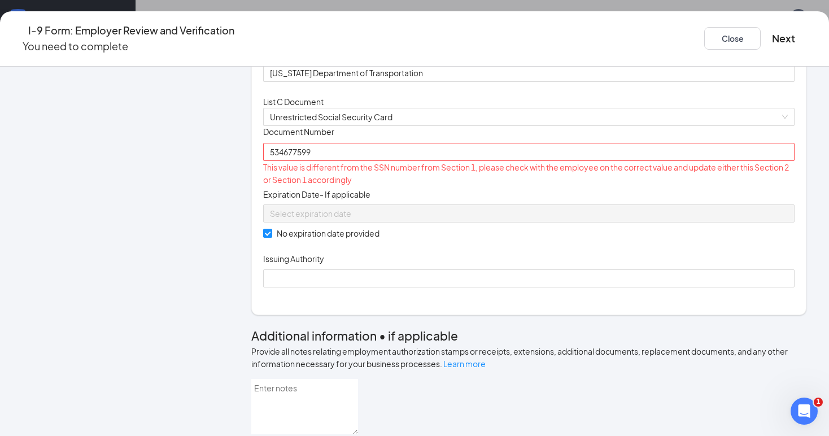
scroll to position [427, 0]
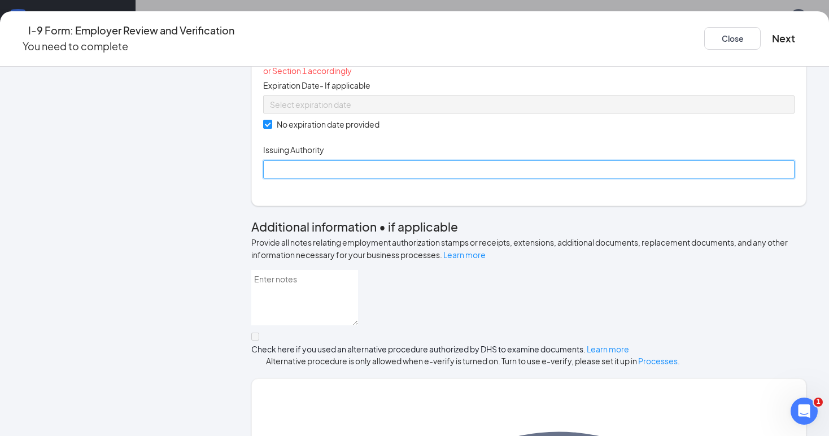
click at [402, 178] on input "Issuing Authority" at bounding box center [528, 169] width 531 height 18
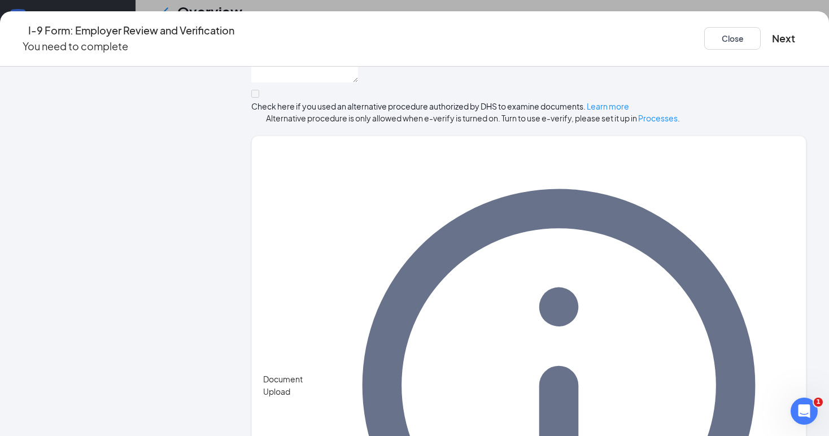
scroll to position [35, 0]
type input "Social Security Administration"
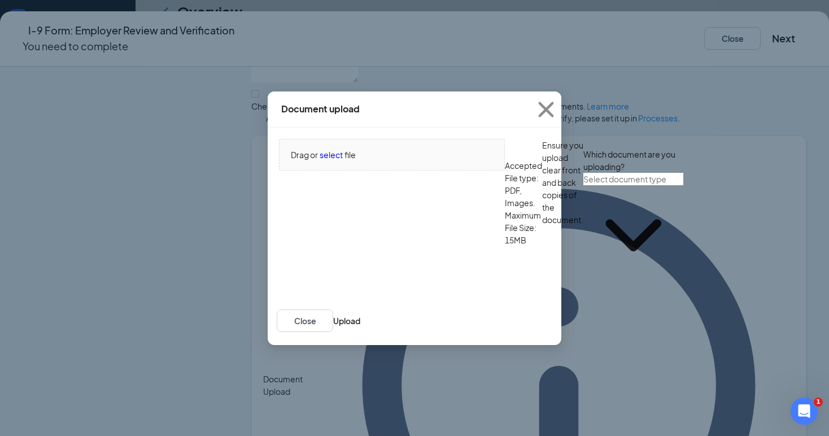
click at [583, 185] on input "text" at bounding box center [633, 179] width 100 height 12
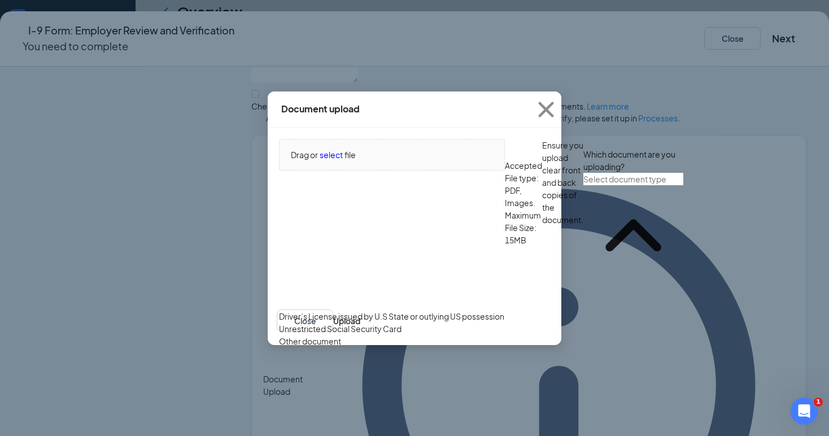
click at [379, 310] on div "Driver’s License issued by U.S State or outlying US possession" at bounding box center [391, 316] width 225 height 12
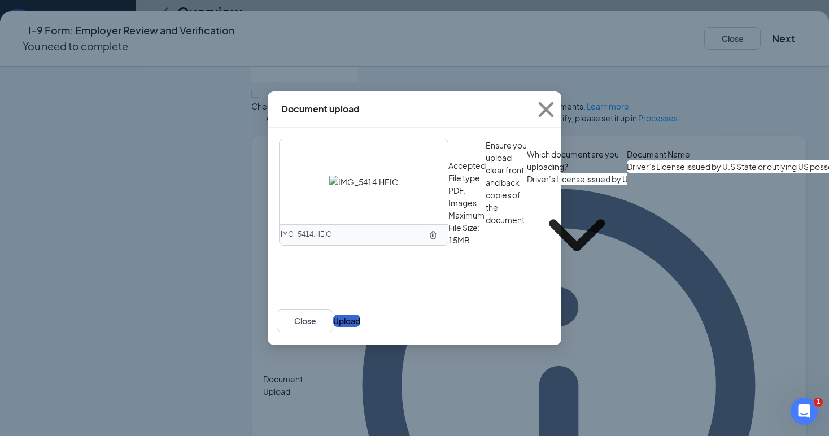
click at [360, 327] on button "Upload" at bounding box center [346, 320] width 27 height 12
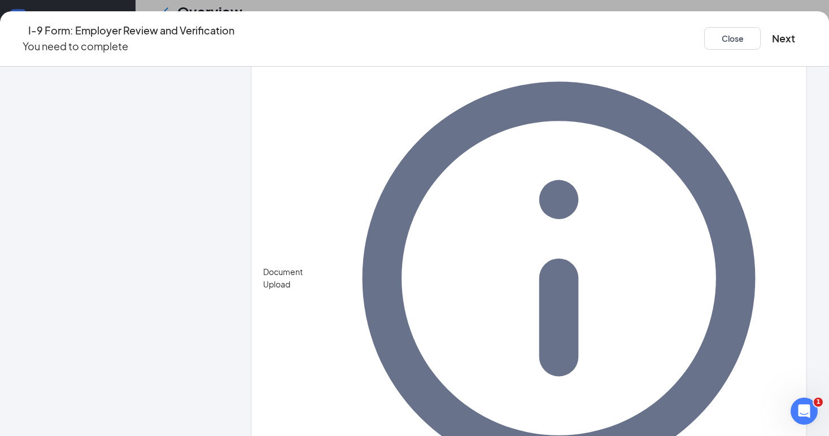
scroll to position [776, 0]
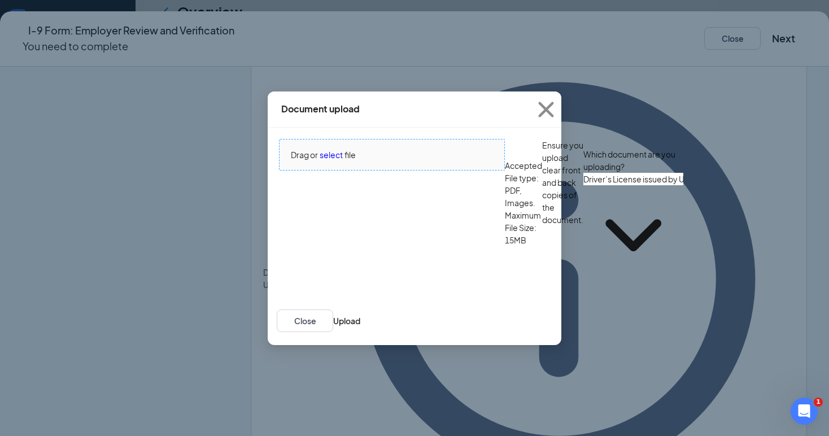
click at [334, 161] on span "select" at bounding box center [330, 154] width 23 height 12
click at [583, 185] on input "Driver’s License issued by U.S State or outlying US possession" at bounding box center [633, 179] width 100 height 12
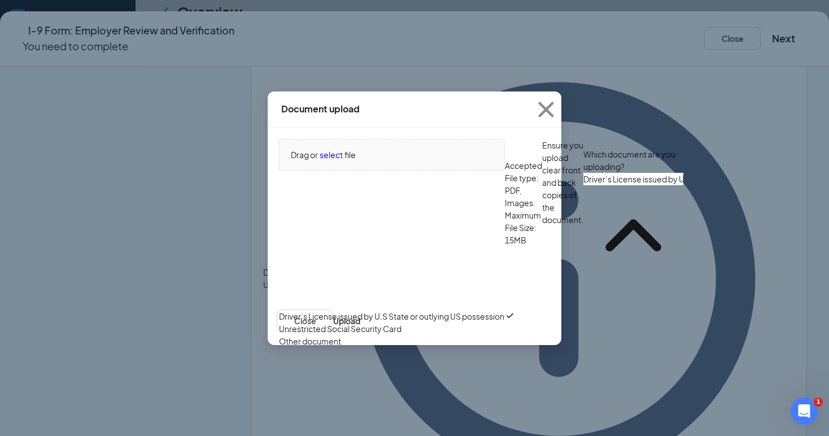
click at [414, 310] on div "Driver’s License issued by U.S State or outlying US possession" at bounding box center [391, 316] width 225 height 12
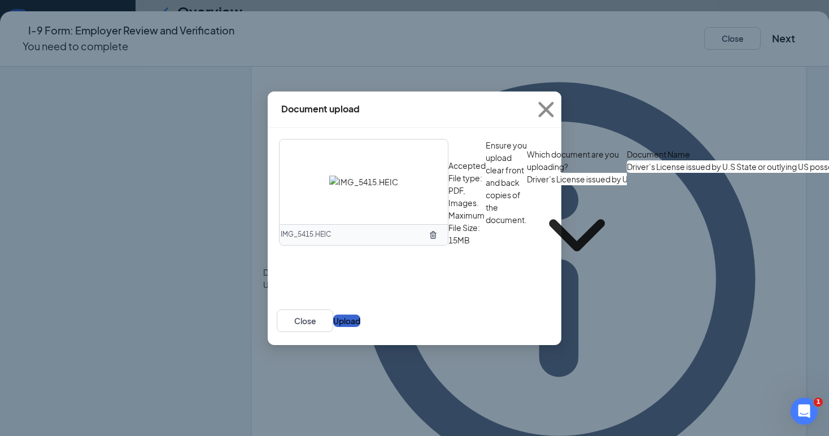
click at [360, 327] on button "Upload" at bounding box center [346, 320] width 27 height 12
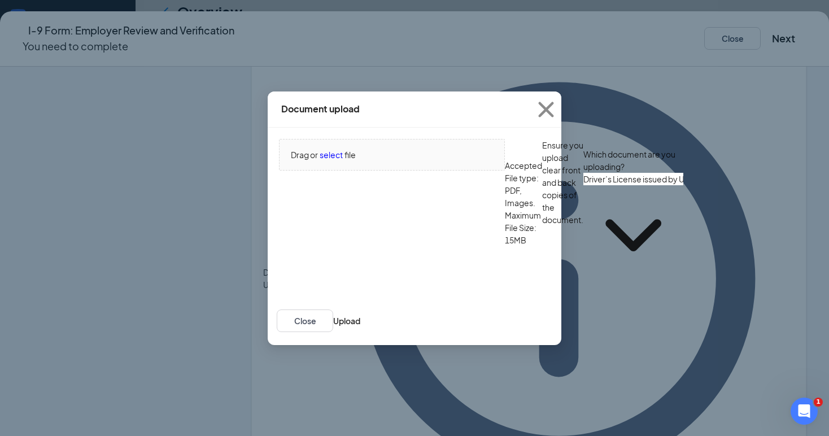
click at [583, 185] on input "Driver’s License issued by U.S State or outlying US possession" at bounding box center [633, 179] width 100 height 12
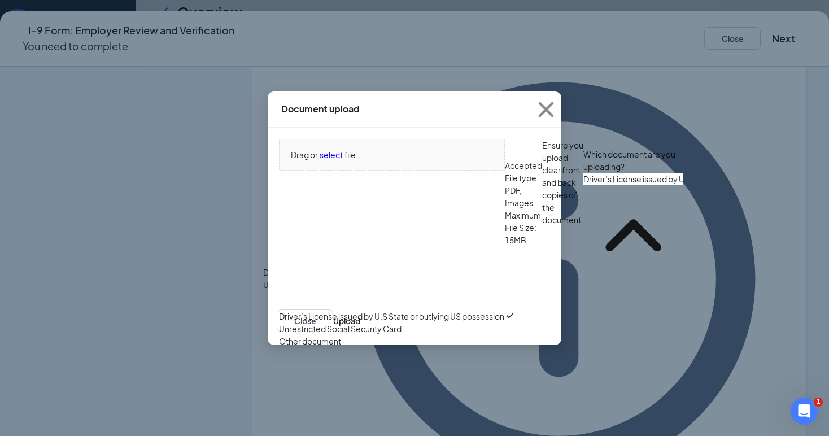
click at [352, 330] on div "Unrestricted Social Security Card" at bounding box center [340, 328] width 122 height 12
type input "Unrestricted Social Security Card"
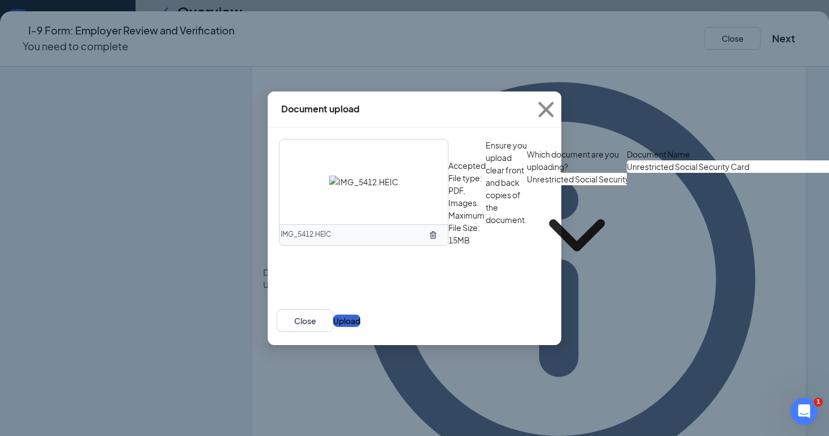
click at [360, 327] on button "Upload" at bounding box center [346, 320] width 27 height 12
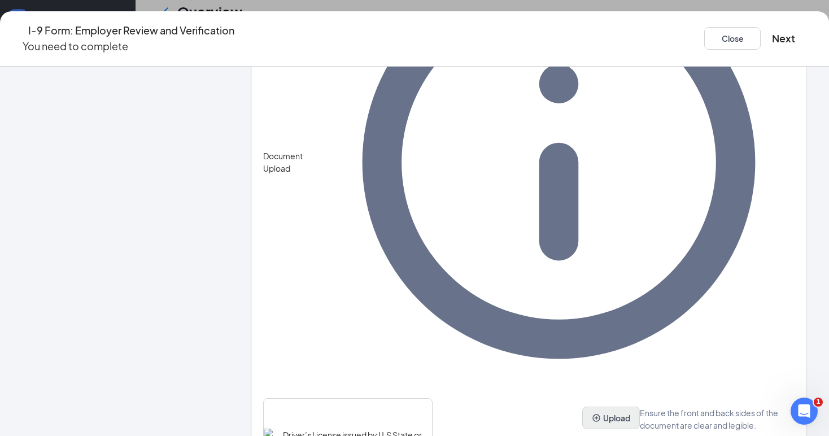
scroll to position [892, 0]
click at [582, 407] on button "Upload" at bounding box center [611, 418] width 58 height 23
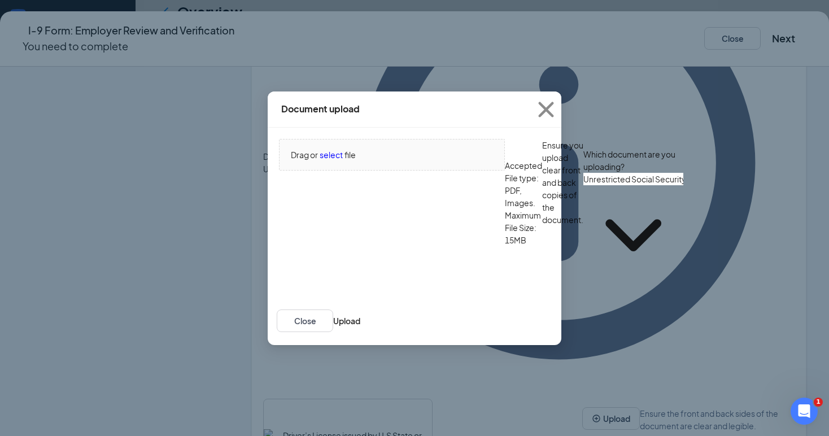
click at [583, 264] on span "Unrestricted Social Security Card" at bounding box center [633, 229] width 100 height 112
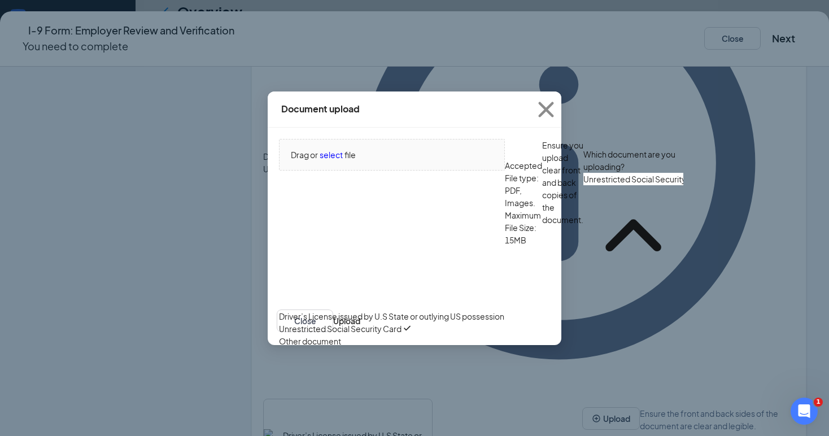
click at [401, 323] on div "Unrestricted Social Security Card" at bounding box center [340, 328] width 122 height 12
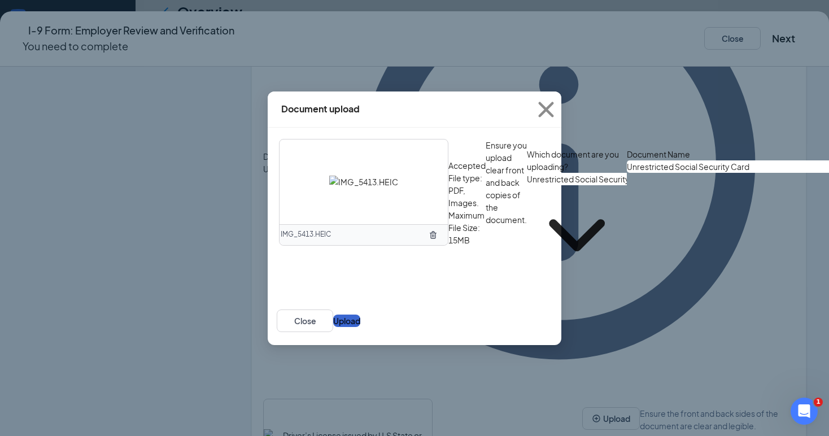
click at [360, 327] on button "Upload" at bounding box center [346, 320] width 27 height 12
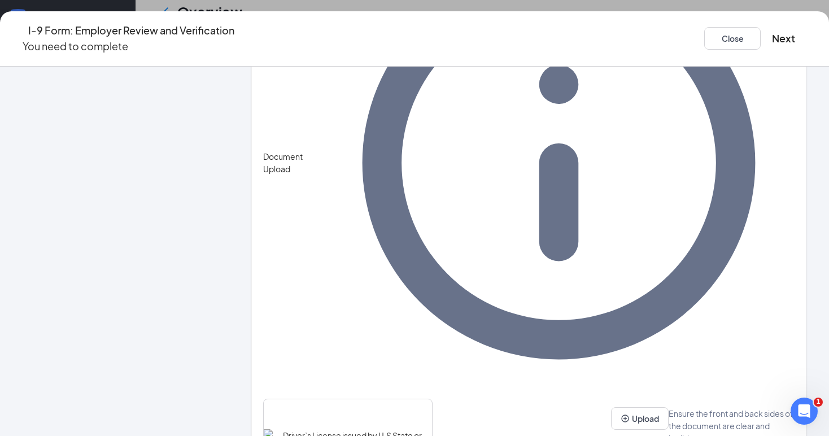
scroll to position [35, 0]
click at [772, 36] on button "Next" at bounding box center [783, 38] width 23 height 16
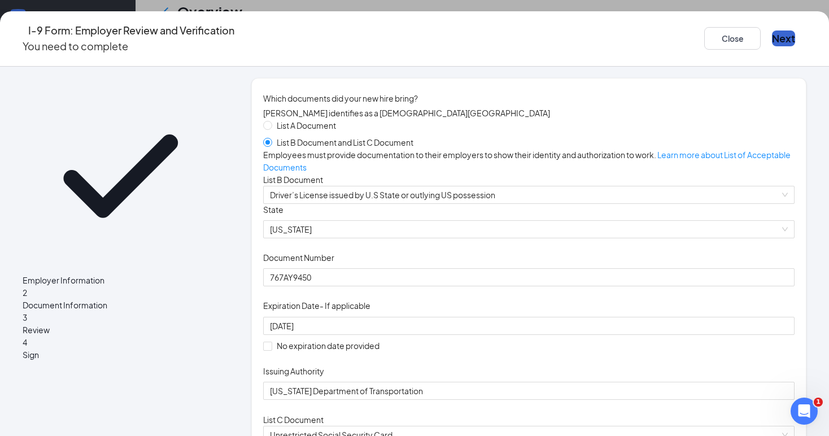
scroll to position [0, 0]
click at [772, 35] on button "Next" at bounding box center [783, 38] width 23 height 16
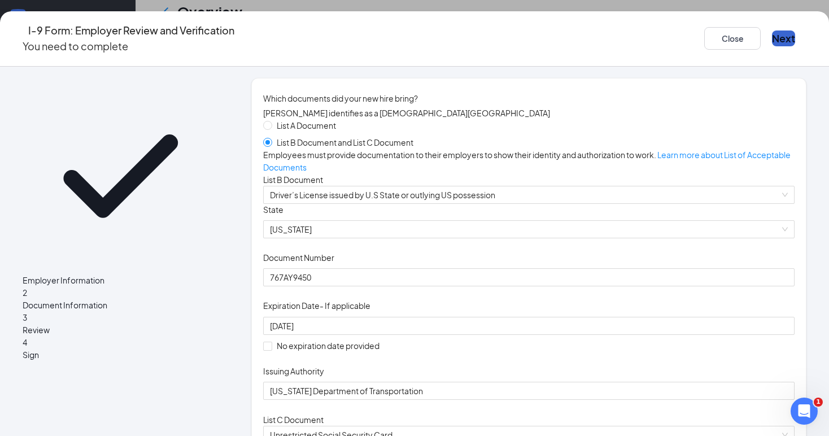
click at [772, 35] on button "Next" at bounding box center [783, 38] width 23 height 16
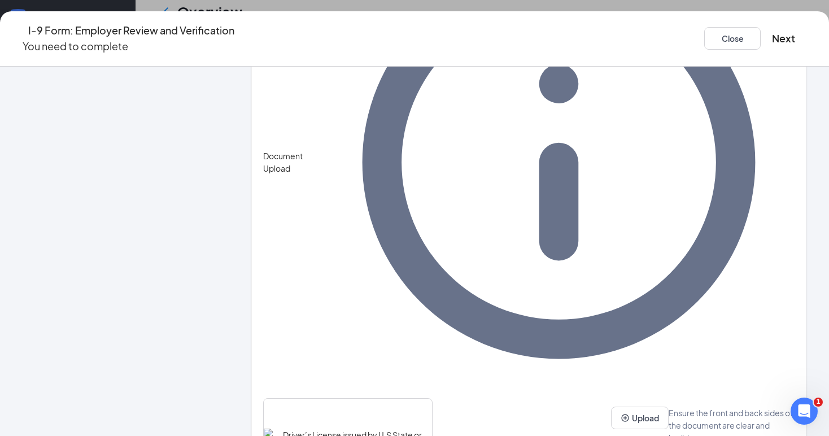
scroll to position [892, 0]
click at [772, 32] on button "Next" at bounding box center [783, 38] width 23 height 16
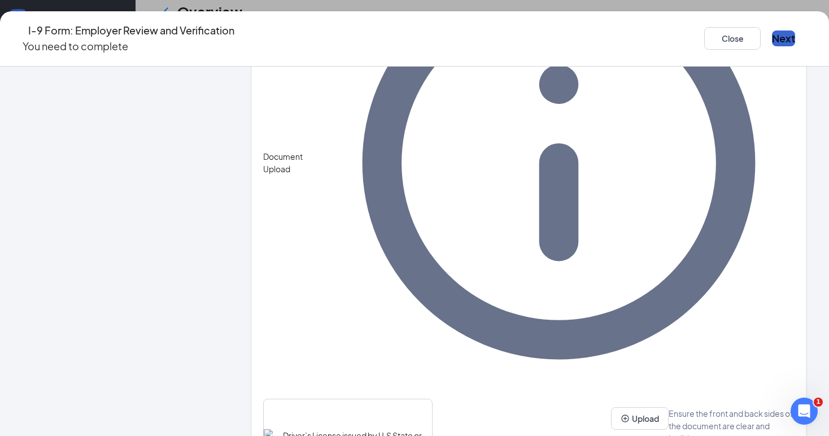
click at [772, 32] on button "Next" at bounding box center [783, 38] width 23 height 16
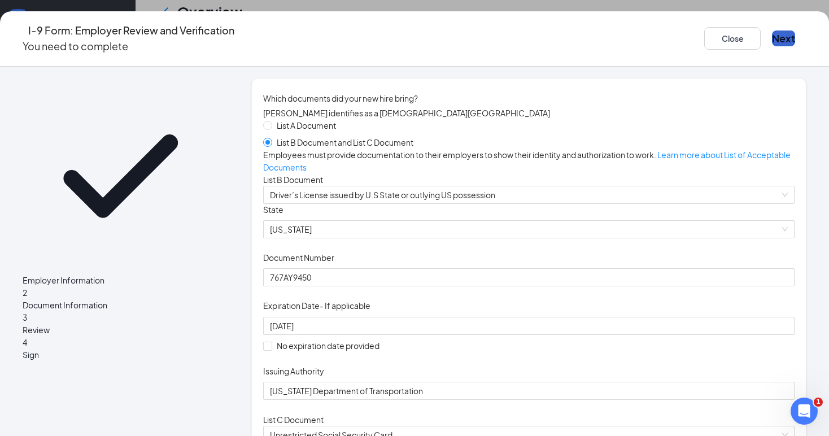
scroll to position [0, 0]
click at [772, 30] on button "Next" at bounding box center [783, 38] width 23 height 16
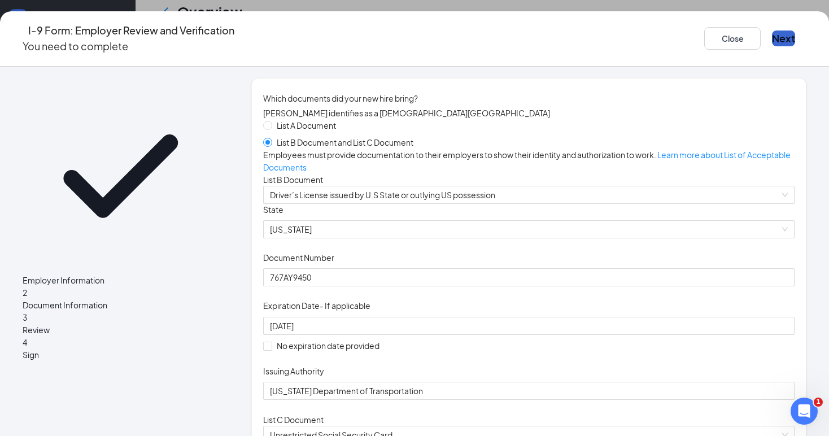
click at [772, 30] on button "Next" at bounding box center [783, 38] width 23 height 16
click at [804, 408] on icon "Open Intercom Messenger" at bounding box center [802, 409] width 19 height 19
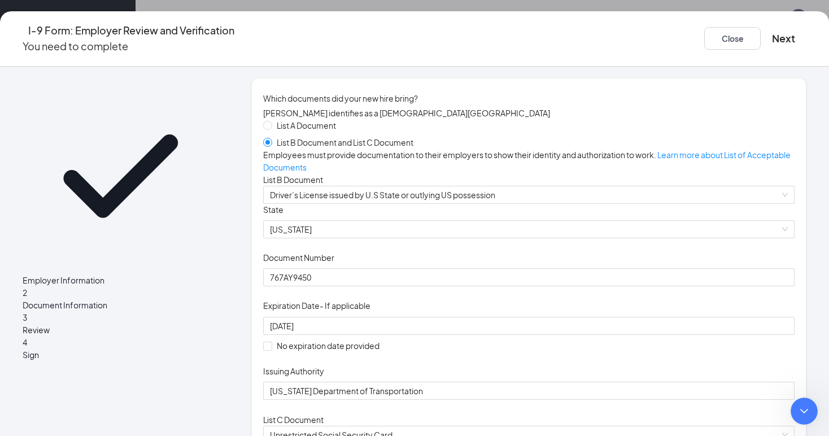
scroll to position [5225, 0]
click at [164, 415] on icon "Close" at bounding box center [161, 418] width 6 height 6
click at [772, 34] on button "Next" at bounding box center [783, 38] width 23 height 16
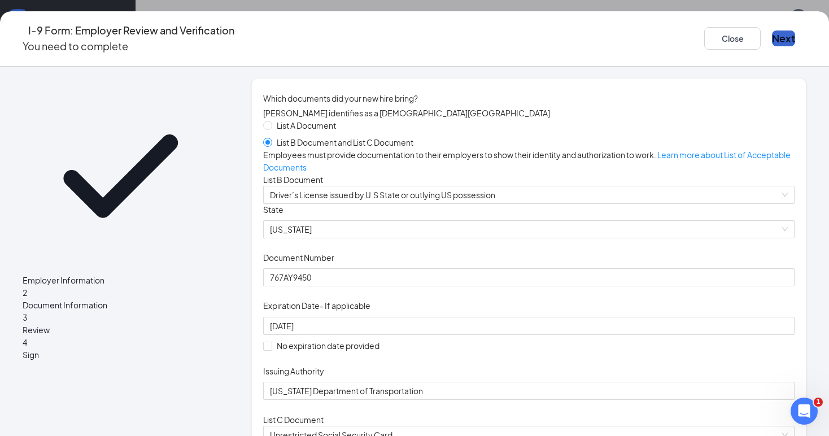
click at [772, 34] on button "Next" at bounding box center [783, 38] width 23 height 16
click at [704, 33] on button "Close" at bounding box center [732, 38] width 56 height 23
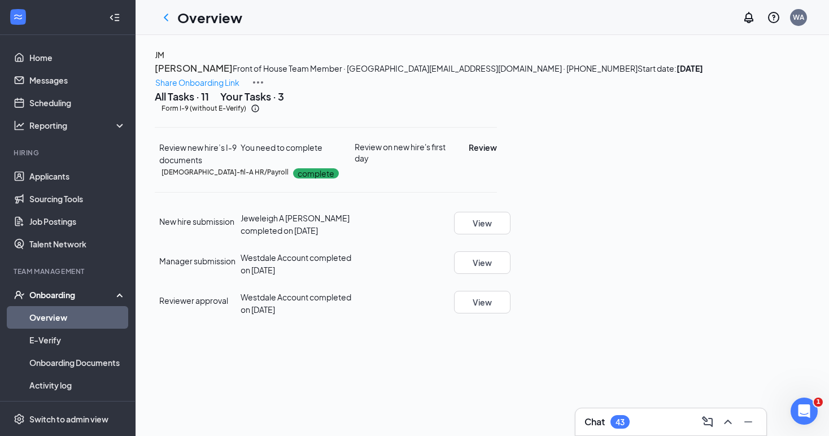
scroll to position [21, 0]
click at [71, 317] on link "Overview" at bounding box center [77, 317] width 97 height 23
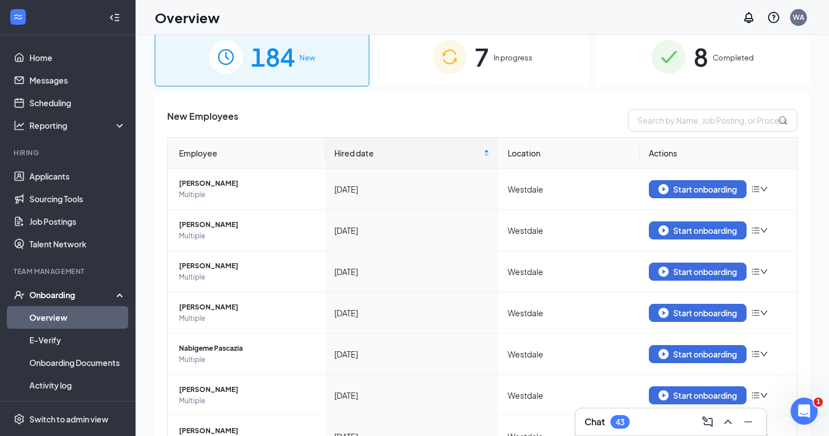
click at [472, 61] on div "7 In progress" at bounding box center [482, 56] width 214 height 59
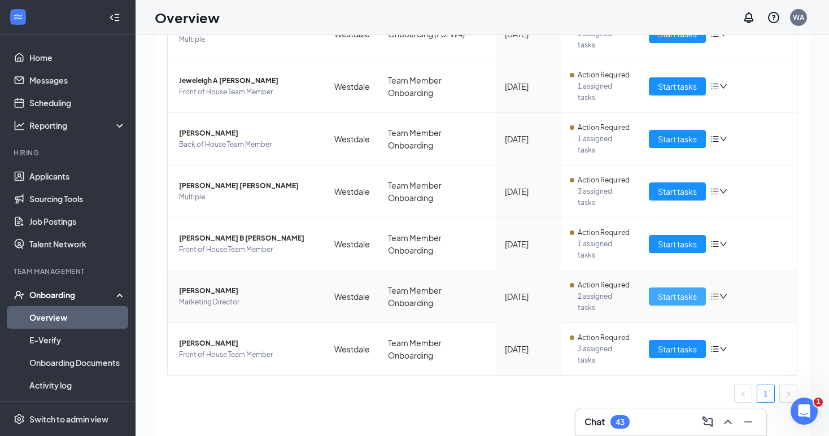
click at [667, 301] on span "Start tasks" at bounding box center [677, 296] width 39 height 12
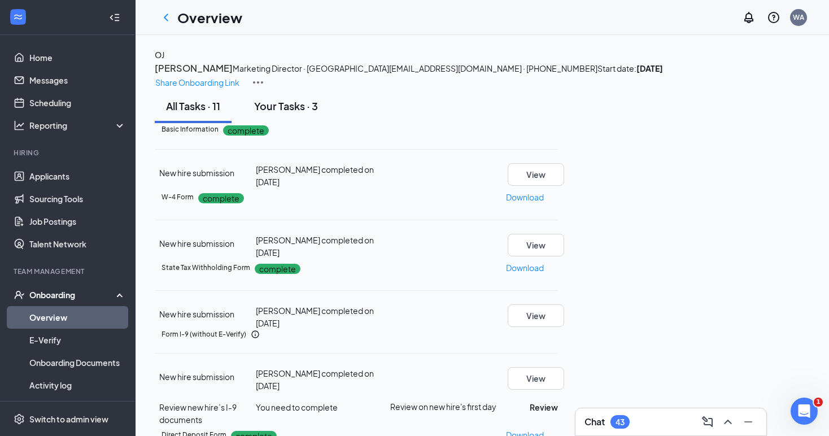
scroll to position [-1, 0]
click at [296, 123] on button "Your Tasks · 3" at bounding box center [286, 106] width 86 height 34
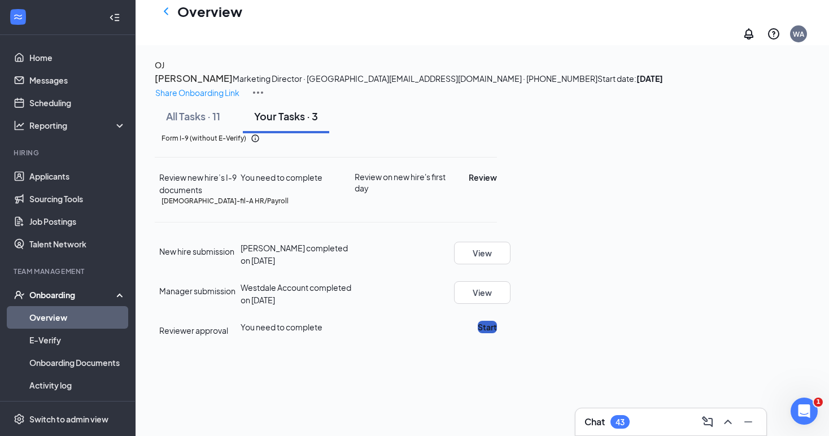
scroll to position [35, 0]
click at [497, 333] on button "Start" at bounding box center [486, 327] width 19 height 12
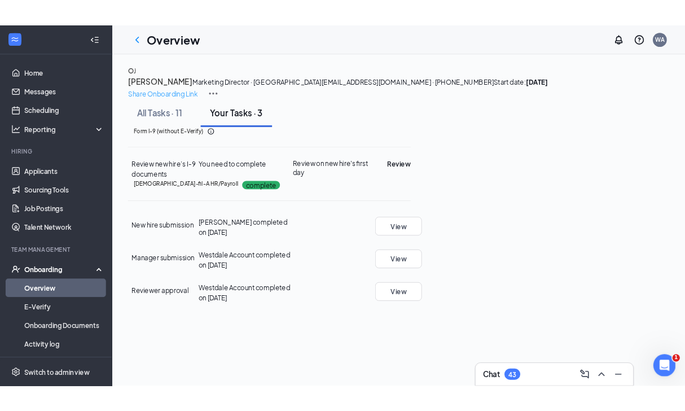
scroll to position [0, 0]
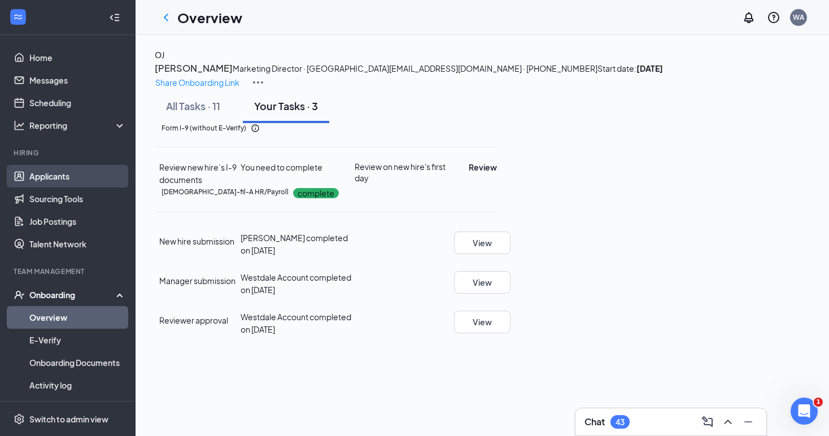
click at [60, 183] on link "Applicants" at bounding box center [77, 176] width 97 height 23
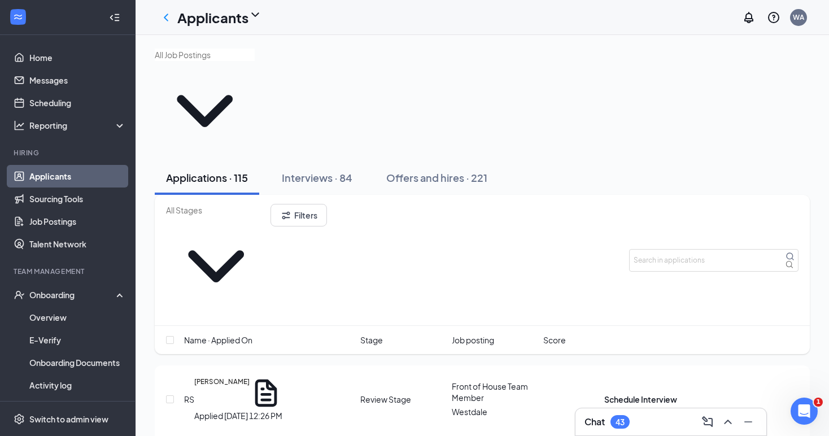
click at [224, 61] on input "text" at bounding box center [205, 55] width 100 height 12
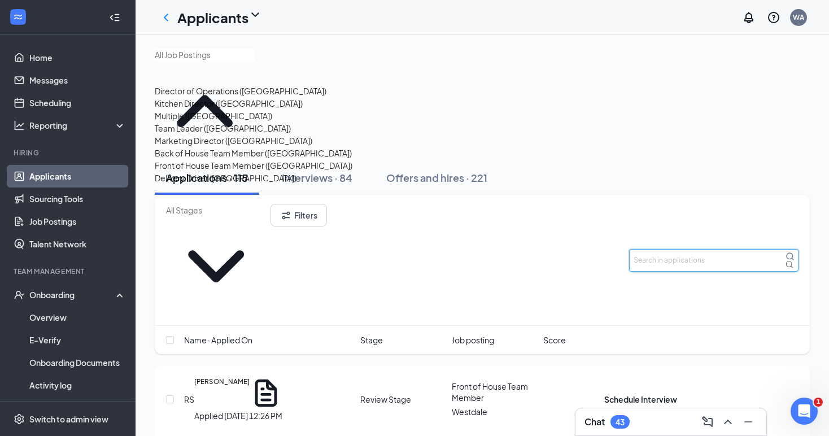
click at [681, 249] on input "text" at bounding box center [713, 260] width 169 height 23
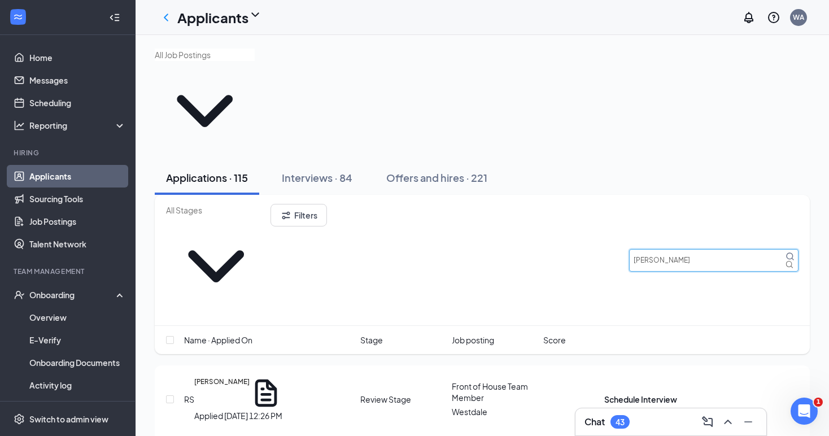
type input "[PERSON_NAME]"
